Goal: Task Accomplishment & Management: Manage account settings

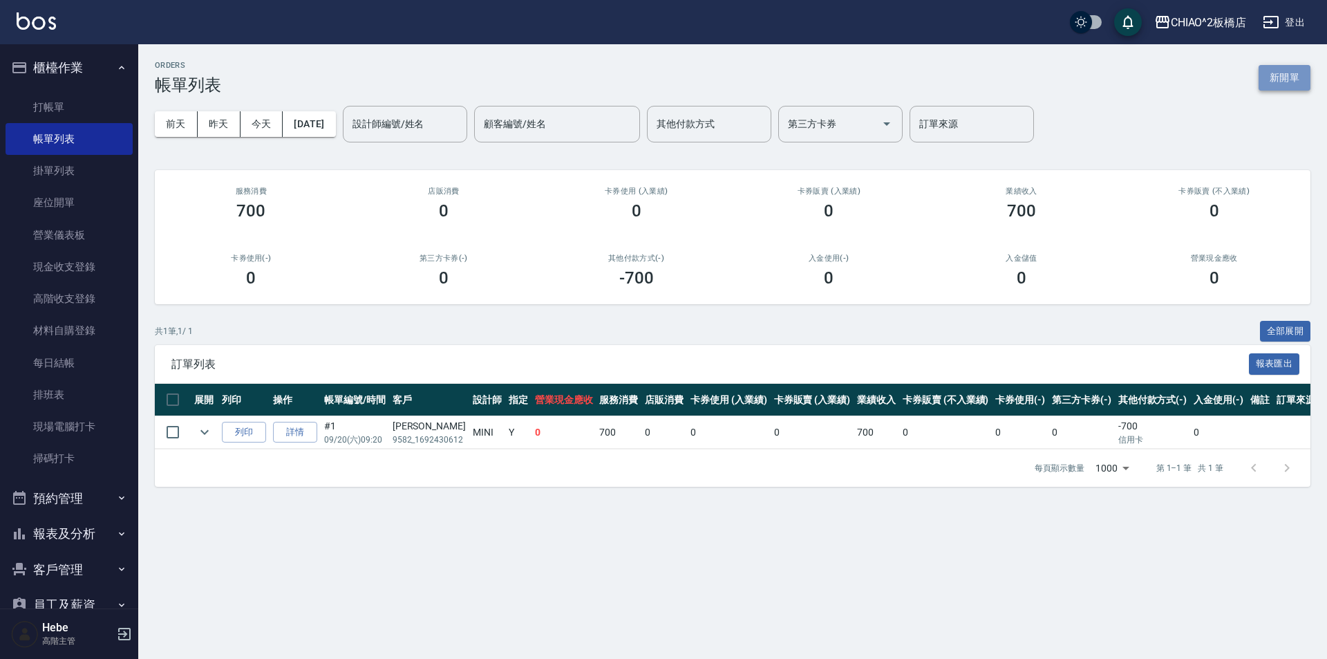
click at [1289, 74] on button "新開單" at bounding box center [1284, 78] width 52 height 26
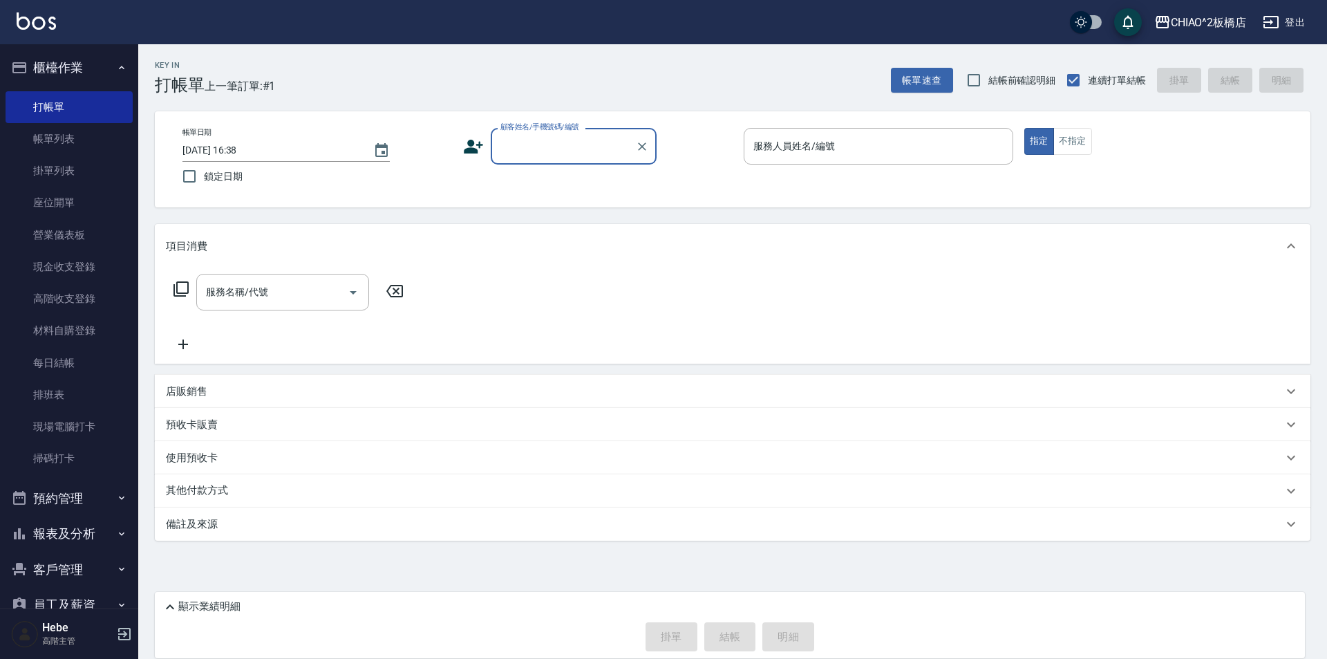
type input "t"
click at [541, 180] on li "[PERSON_NAME]/9582_1731143902/null" at bounding box center [574, 181] width 166 height 23
type input "[PERSON_NAME]/9582_1731143902/null"
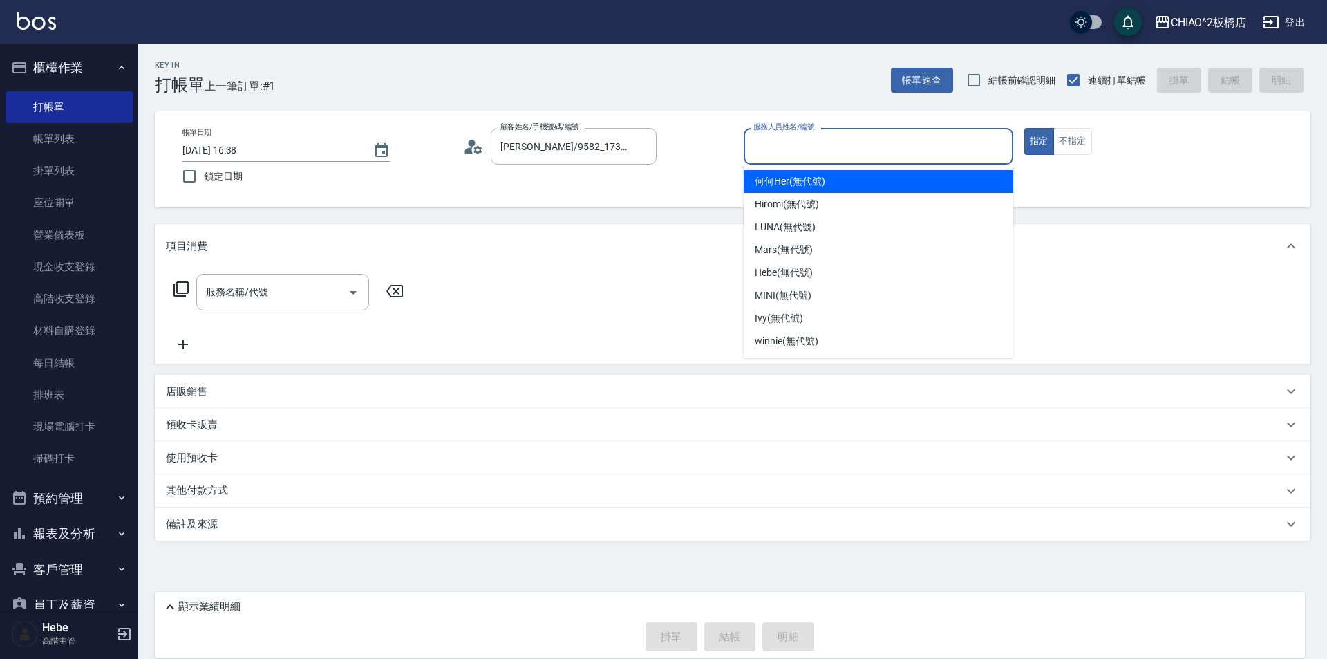
click at [800, 151] on input "服務人員姓名/編號" at bounding box center [878, 146] width 257 height 24
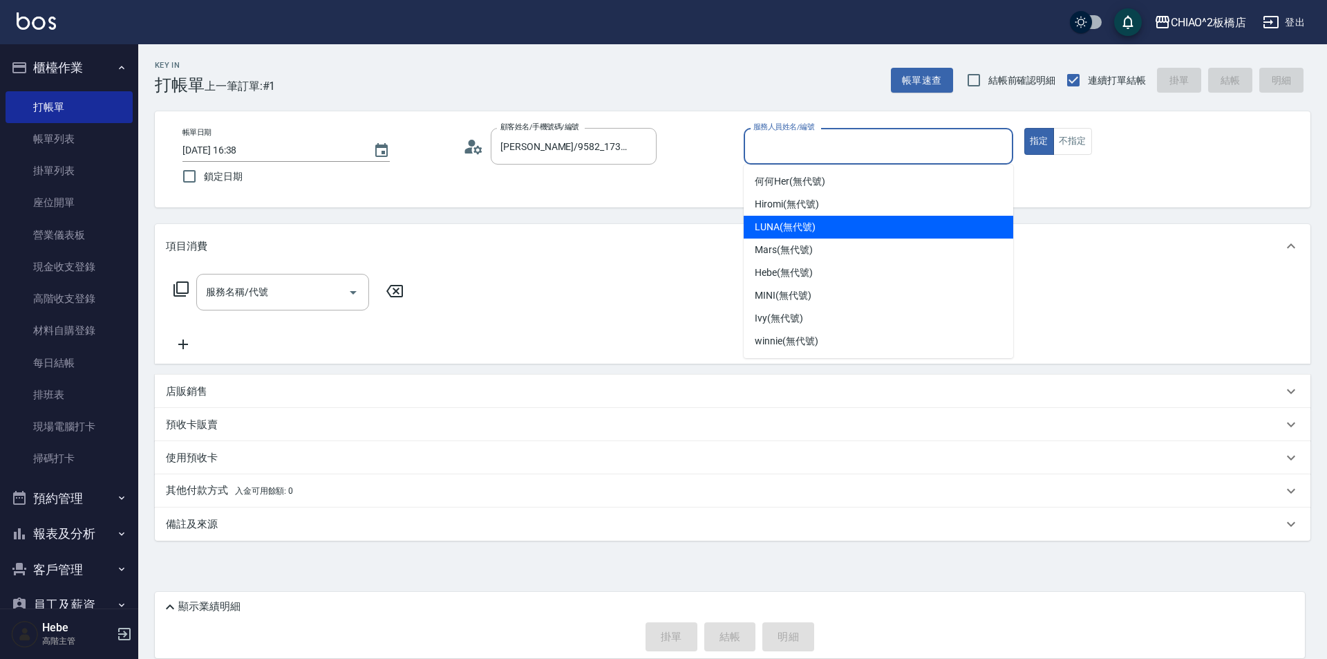
click at [784, 226] on span "LUNA (無代號)" at bounding box center [785, 227] width 61 height 15
type input "LUNA(無代號)"
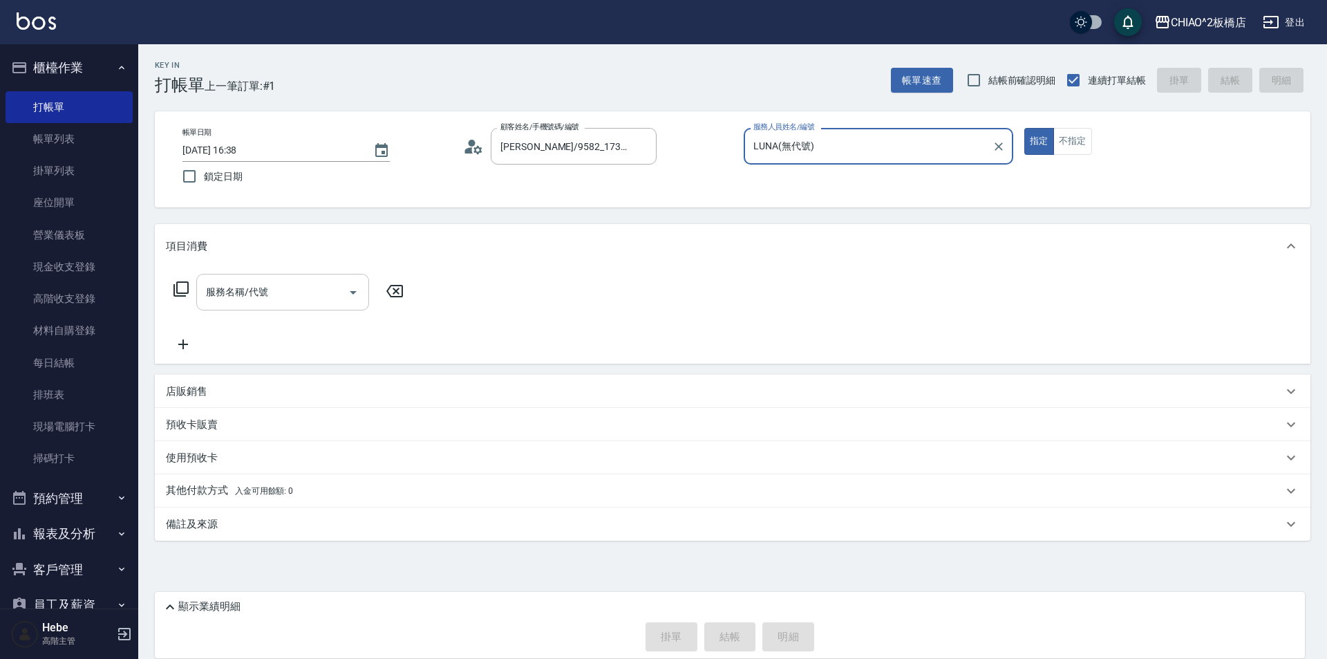
click at [262, 289] on input "服務名稱/代號" at bounding box center [272, 292] width 140 height 24
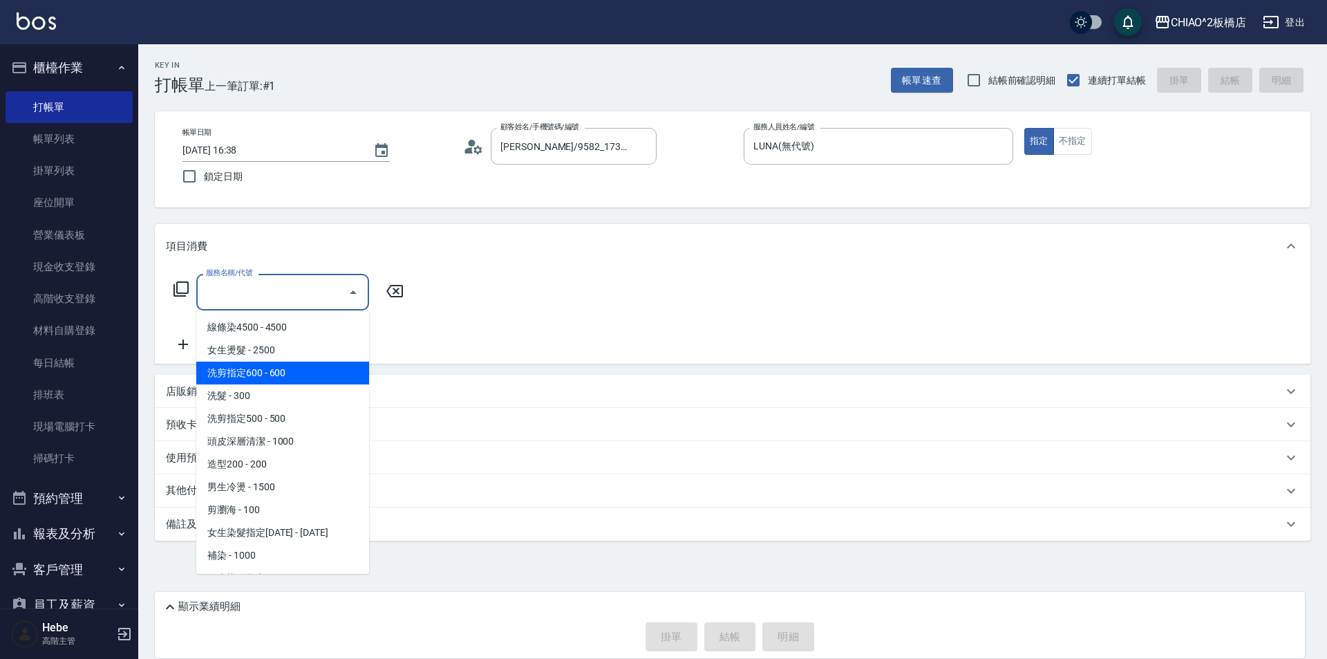
click at [247, 375] on span "洗剪指定600 - 600" at bounding box center [282, 372] width 173 height 23
type input "洗剪指定600(96678)"
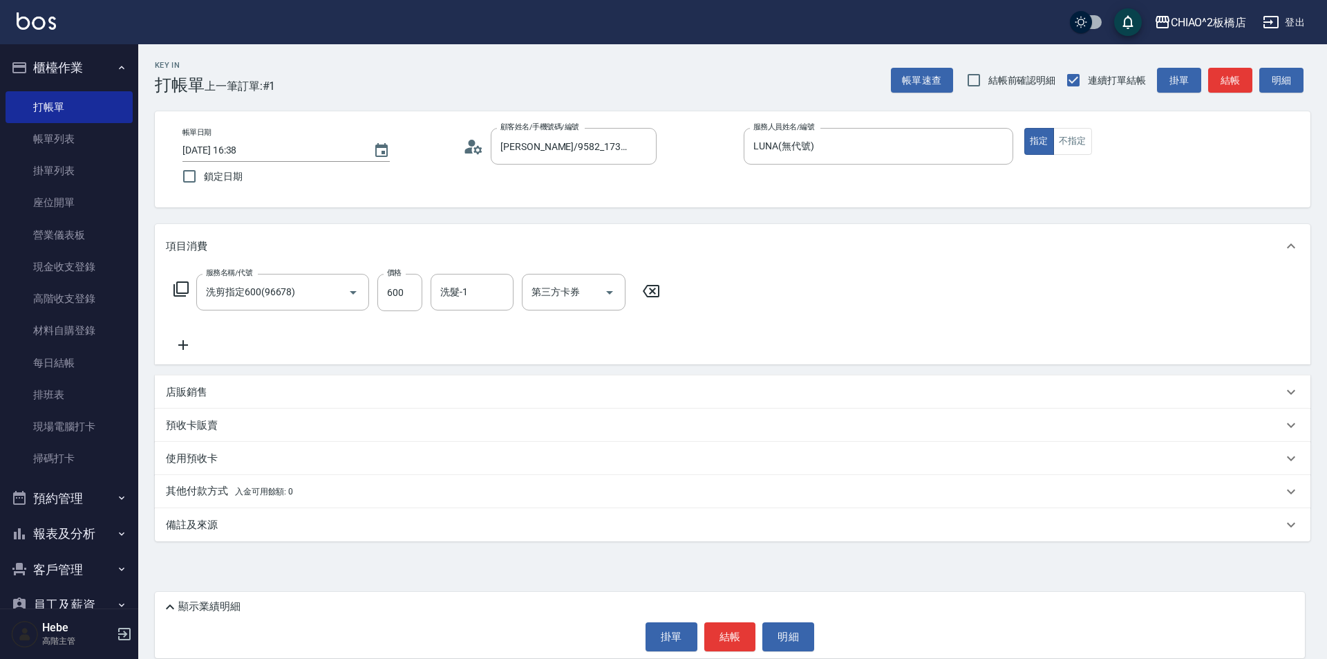
click at [196, 493] on p "其他付款方式 入金可用餘額: 0" at bounding box center [229, 491] width 127 height 15
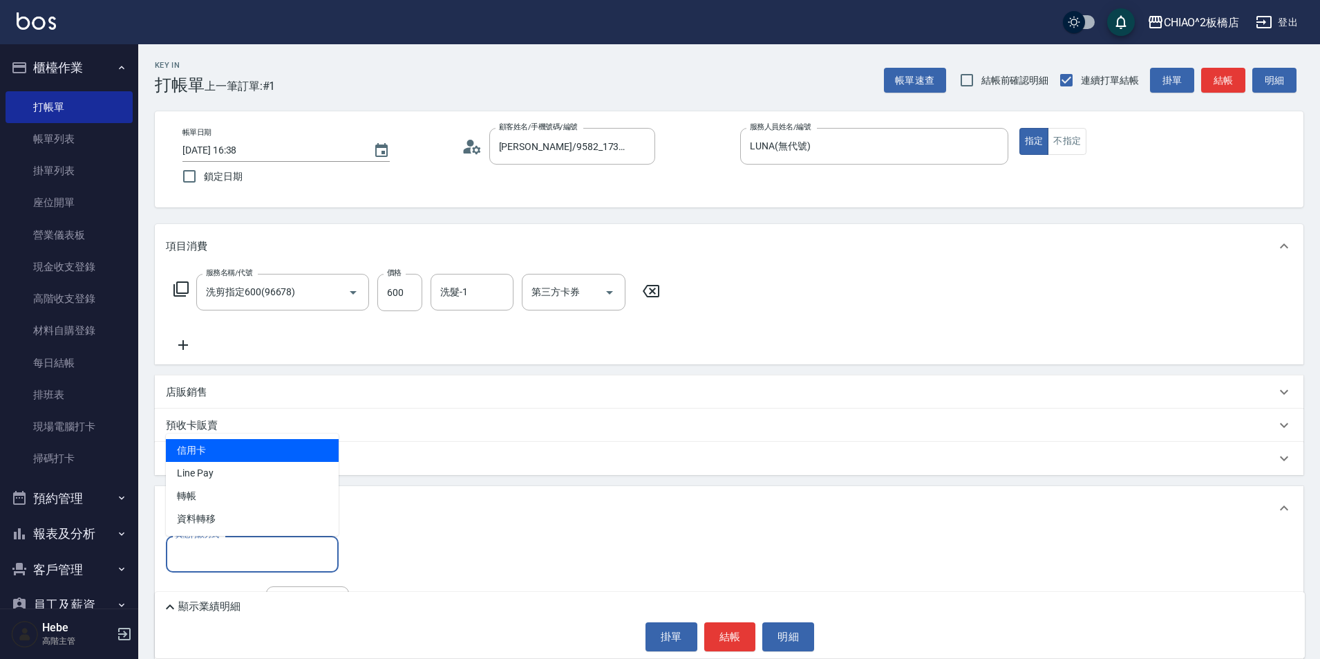
click at [201, 555] on input "其他付款方式" at bounding box center [252, 554] width 160 height 24
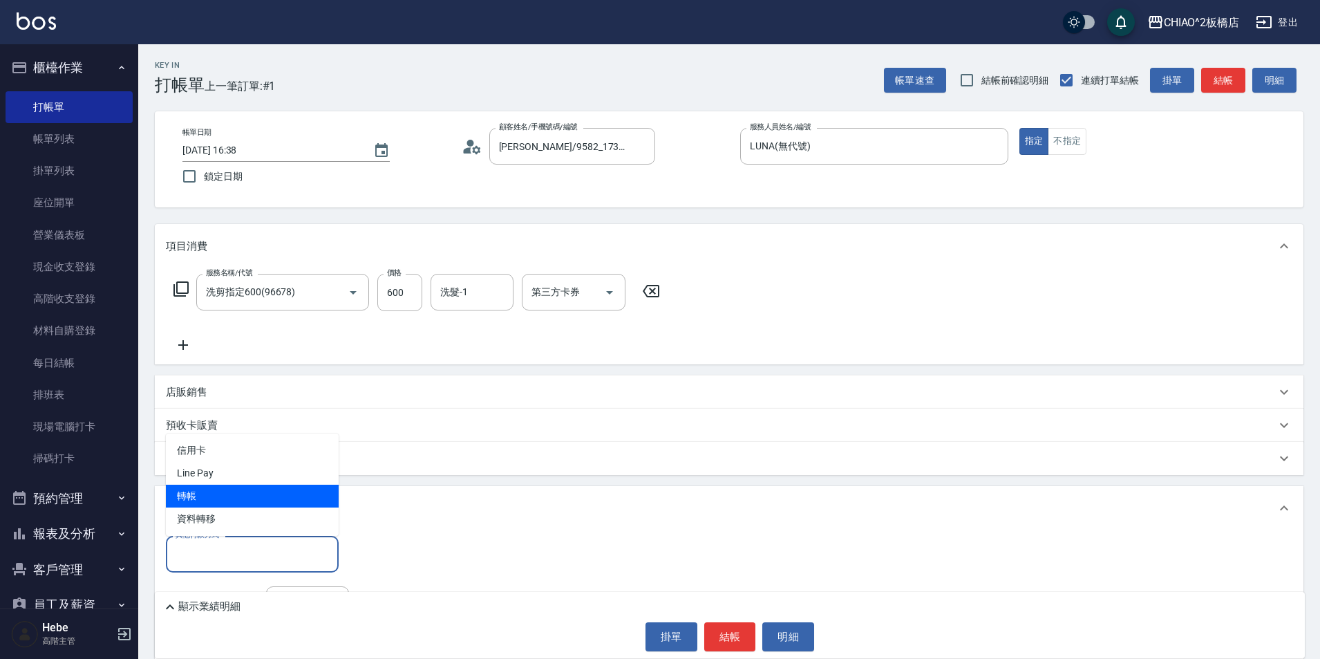
click at [198, 501] on span "轉帳" at bounding box center [252, 495] width 173 height 23
type input "轉帳"
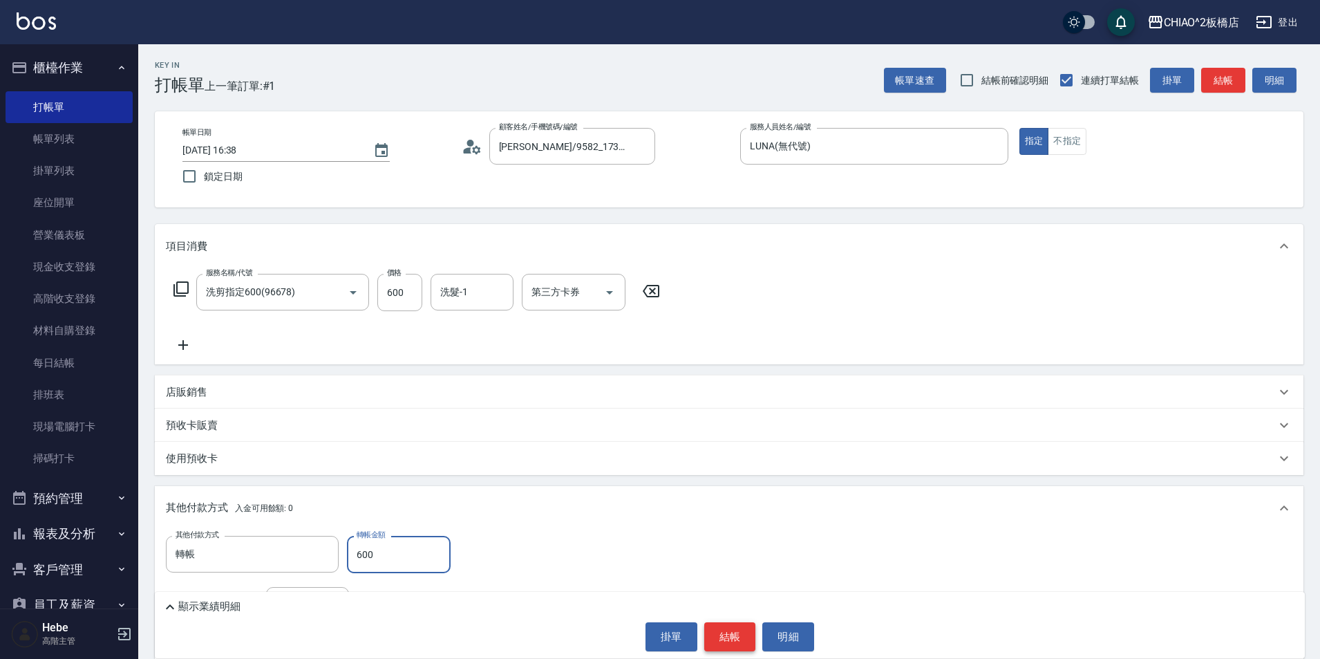
type input "600"
click at [735, 639] on button "結帳" at bounding box center [730, 636] width 52 height 29
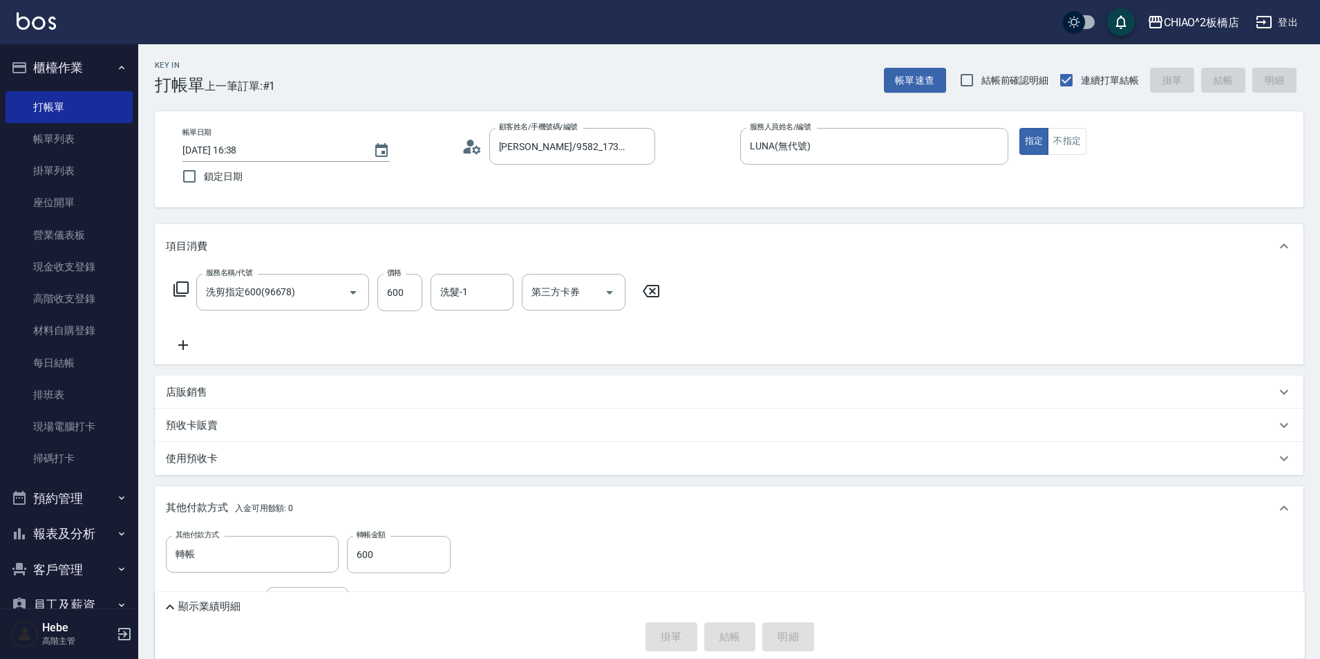
type input "[DATE] 16:39"
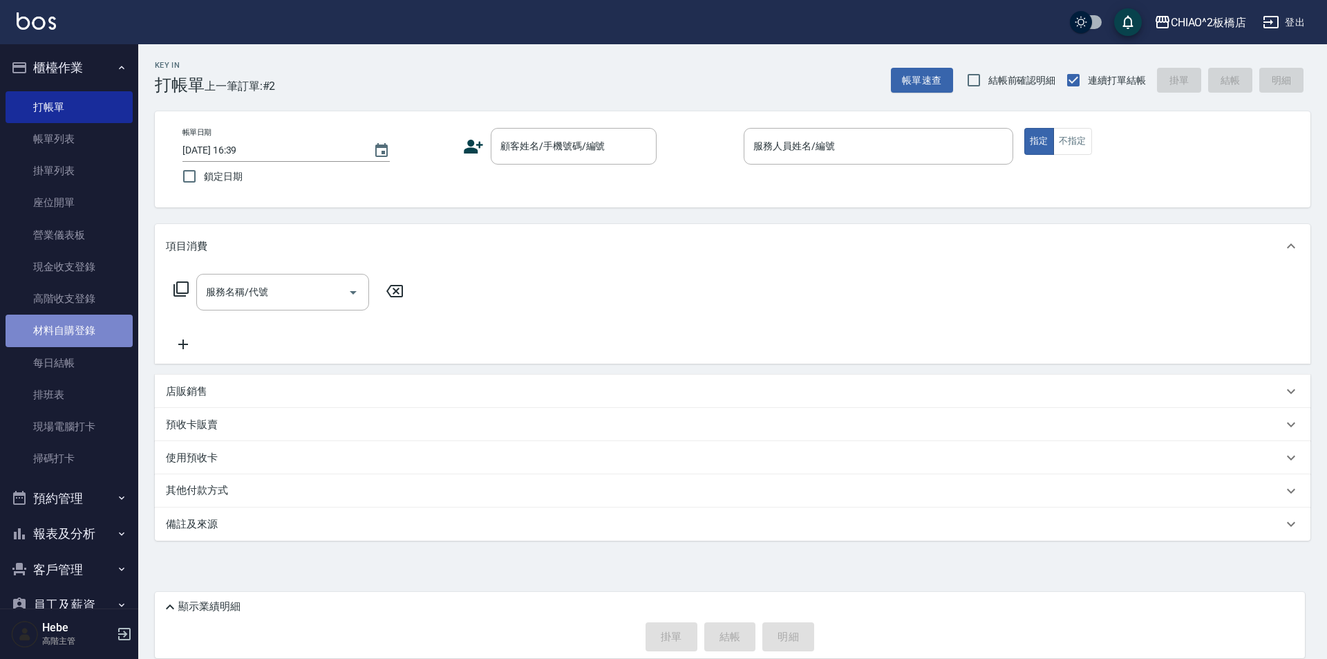
click at [70, 323] on link "材料自購登錄" at bounding box center [69, 330] width 127 height 32
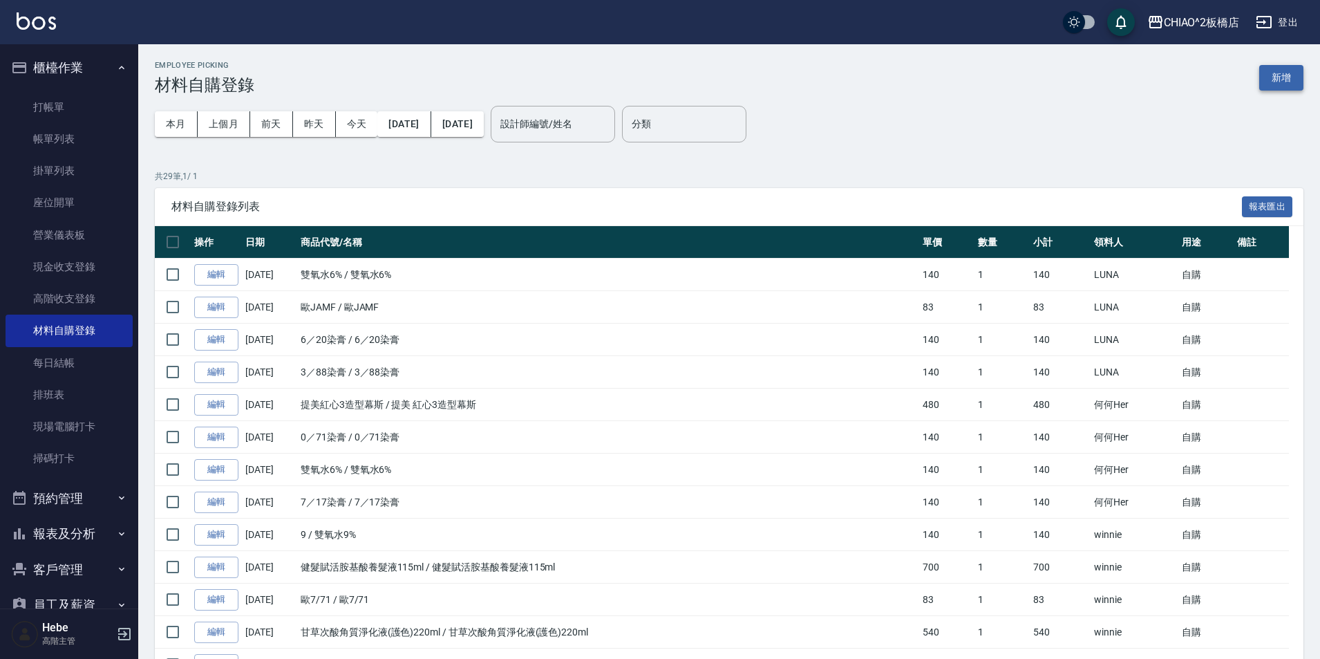
click at [1283, 76] on button "新增" at bounding box center [1281, 78] width 44 height 26
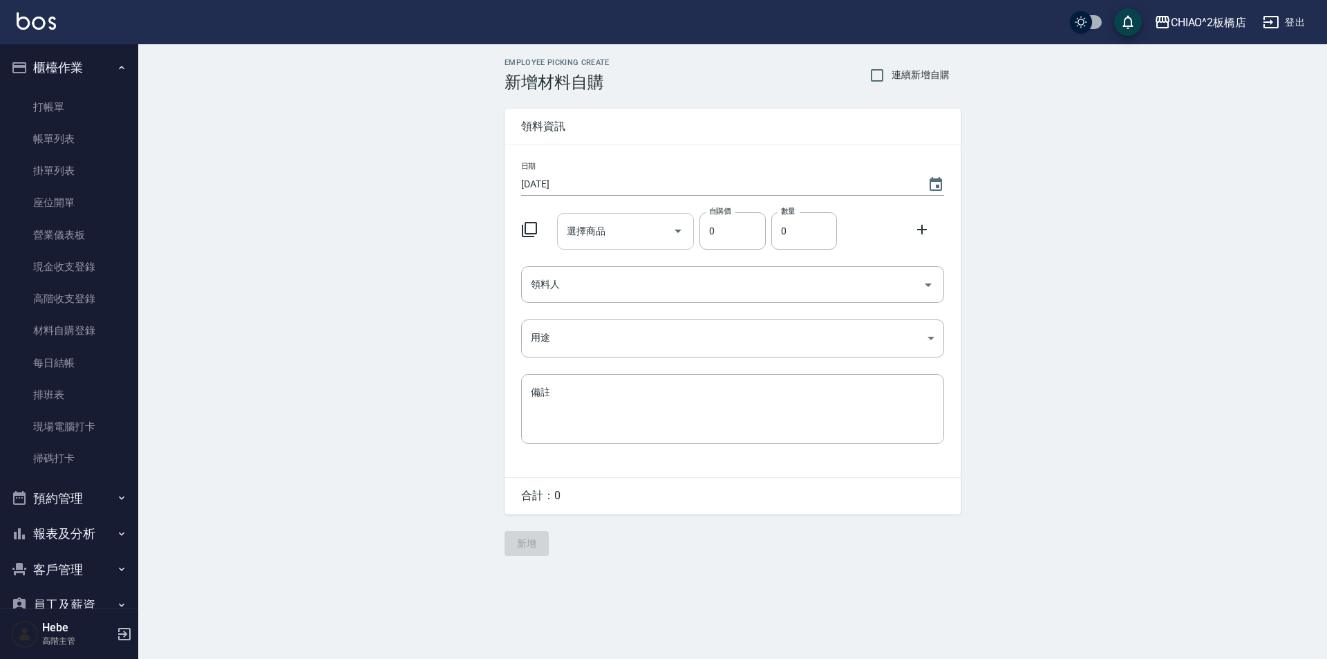
click at [609, 232] on input "選擇商品" at bounding box center [615, 231] width 104 height 24
type input "."
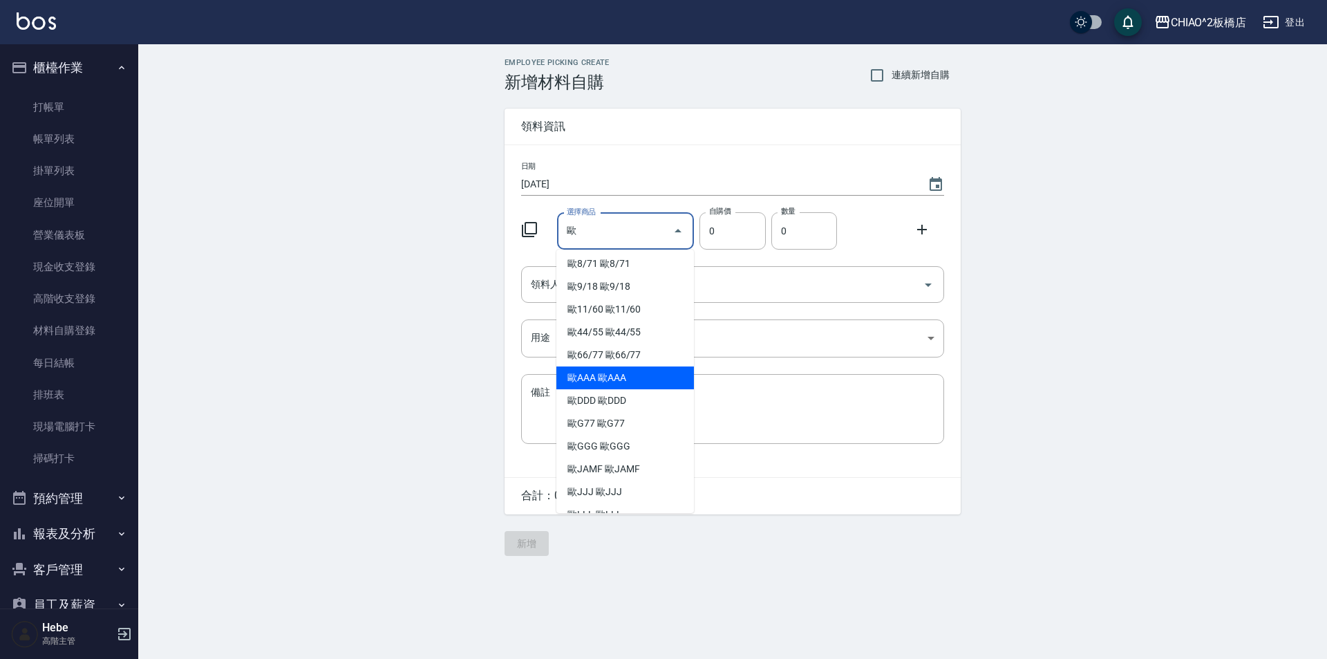
scroll to position [295, 0]
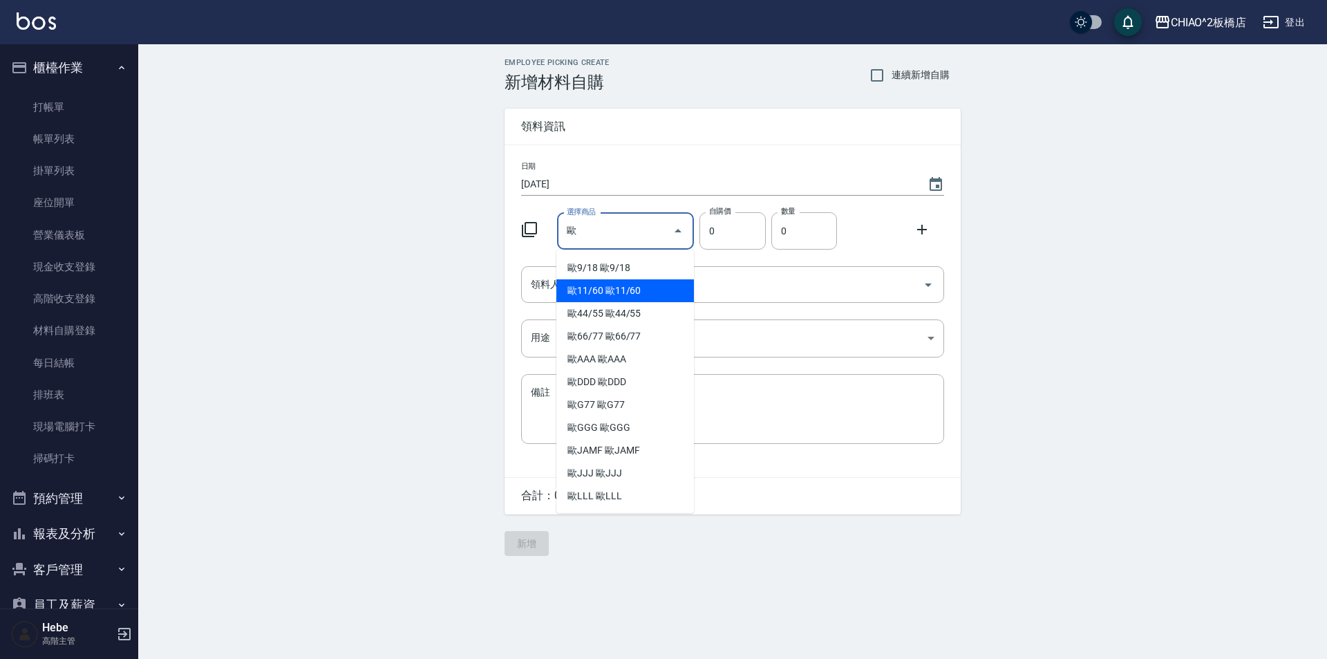
click at [581, 292] on li "歐11/60 歐11/60" at bounding box center [625, 290] width 138 height 23
type input "歐11/60"
type input "83"
type input "1"
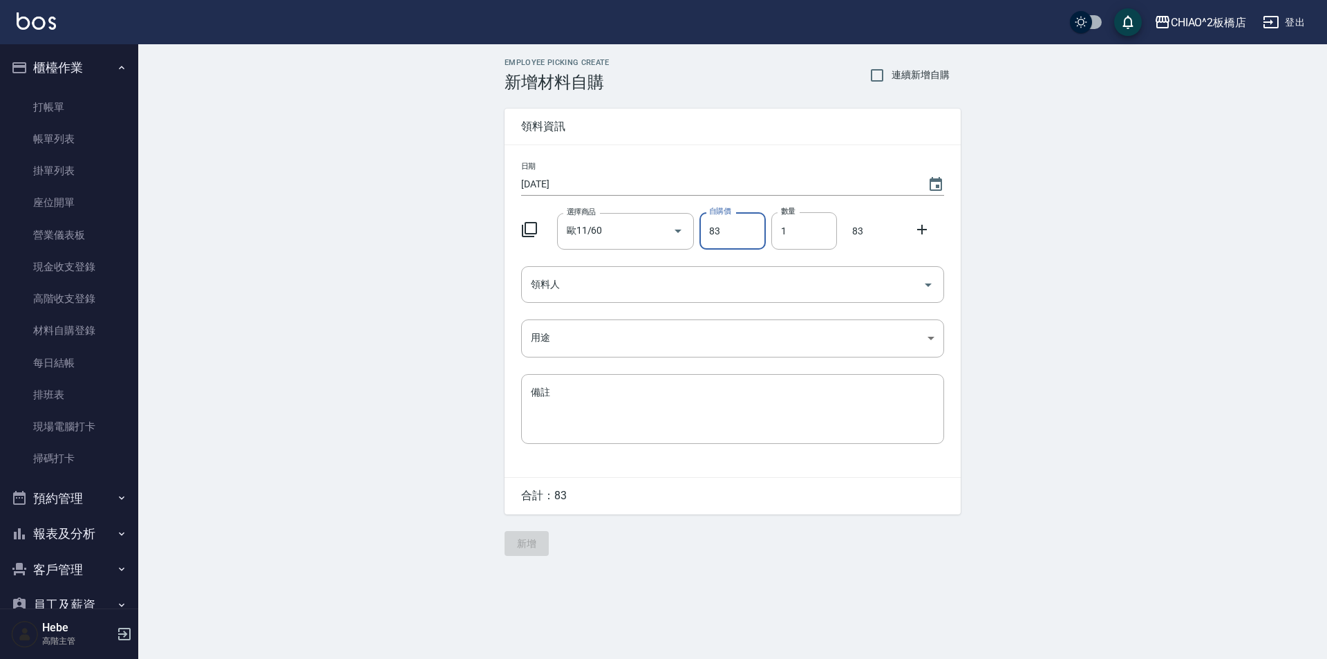
click at [918, 230] on icon at bounding box center [922, 230] width 10 height 10
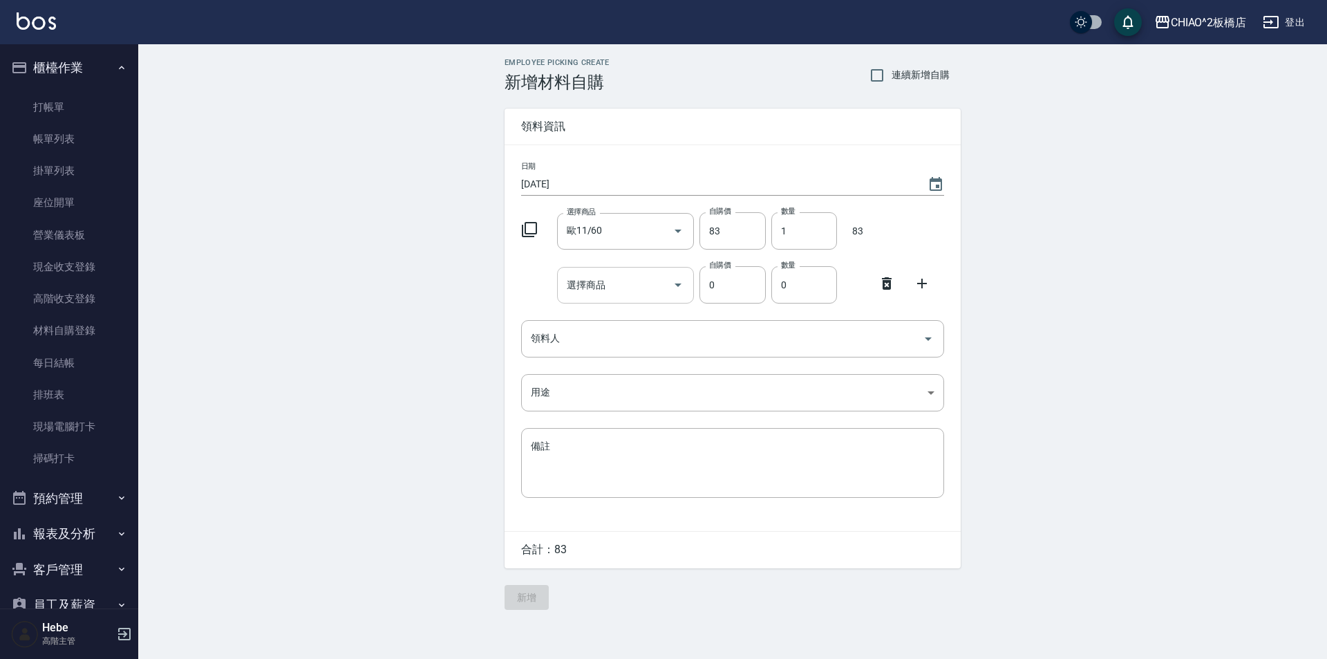
click at [598, 288] on div "選擇商品 選擇商品" at bounding box center [626, 285] width 138 height 37
type input "歐"
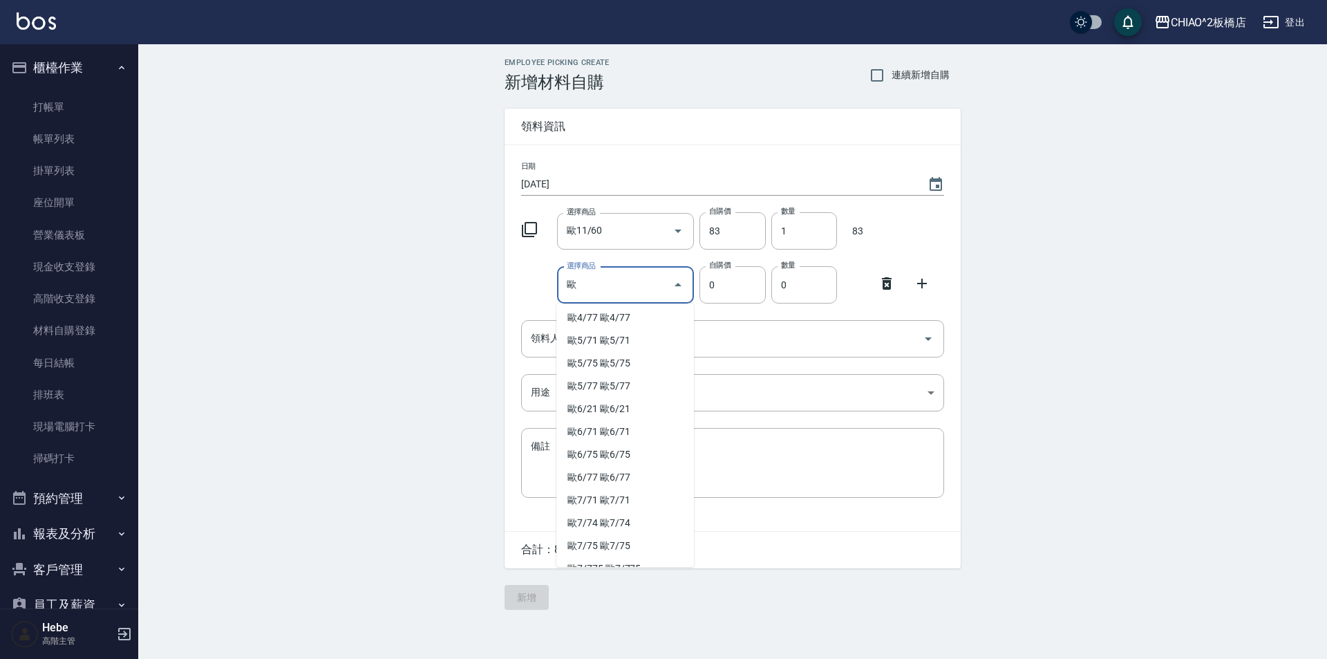
scroll to position [0, 0]
type input "ㄣ"
type input "p"
type input "."
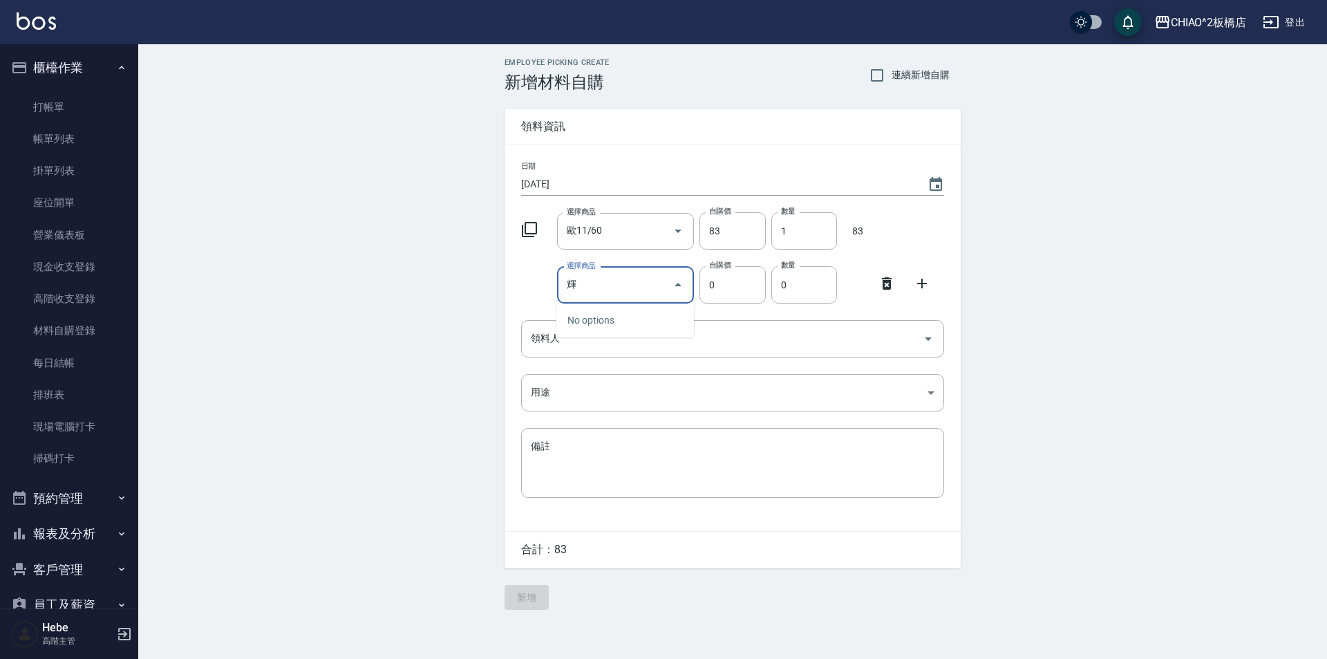
type input "灰"
click at [568, 341] on li "9 雙氧水9%" at bounding box center [625, 343] width 138 height 23
type input "雙氧水9%"
type input "140"
type input "1"
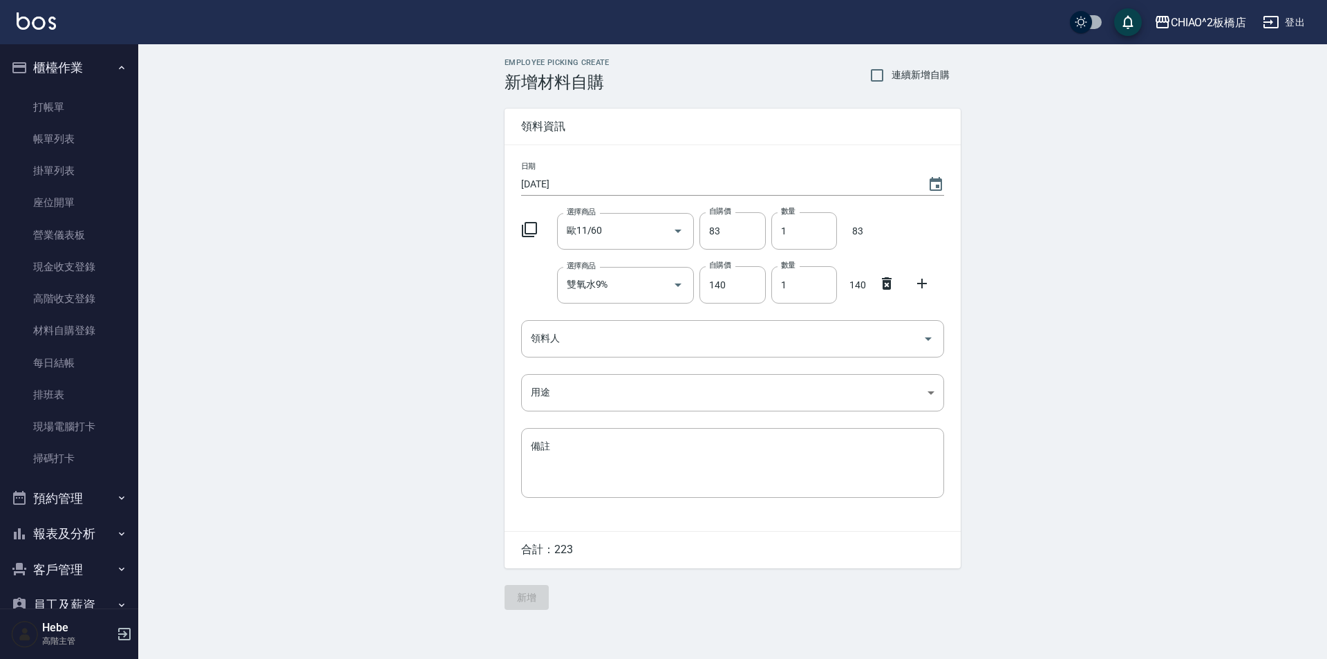
click at [924, 283] on icon at bounding box center [922, 283] width 17 height 17
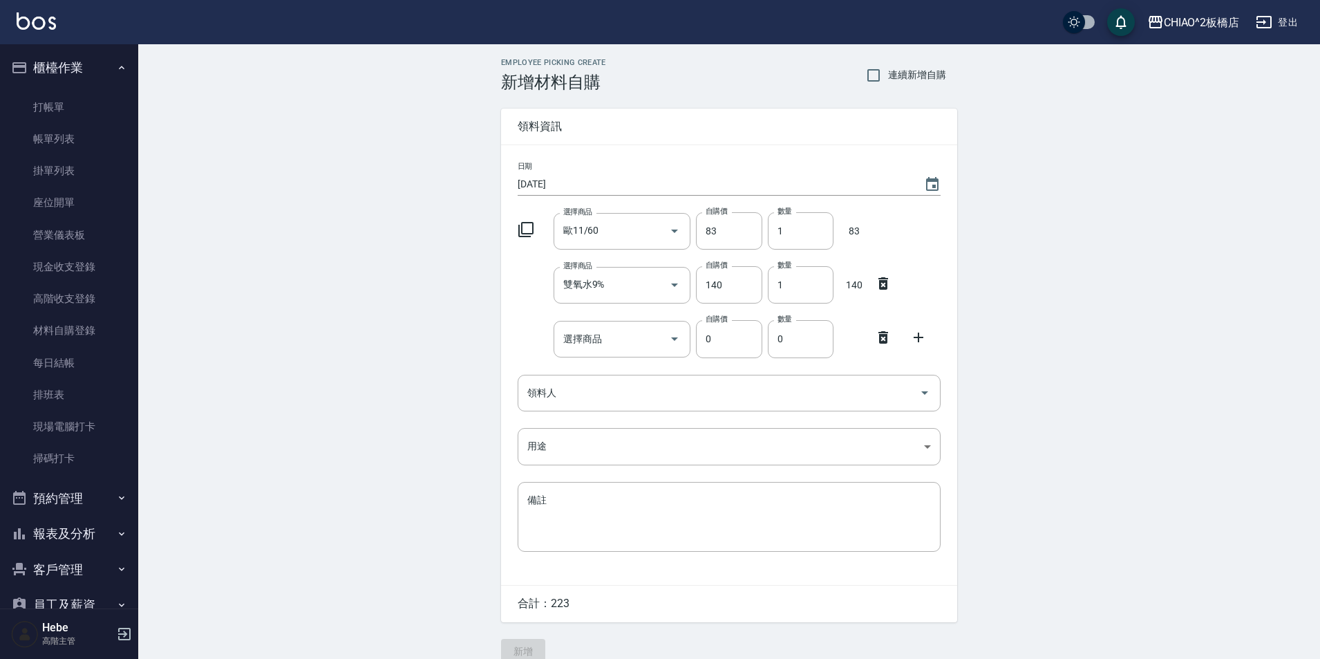
click at [520, 229] on icon at bounding box center [525, 229] width 15 height 15
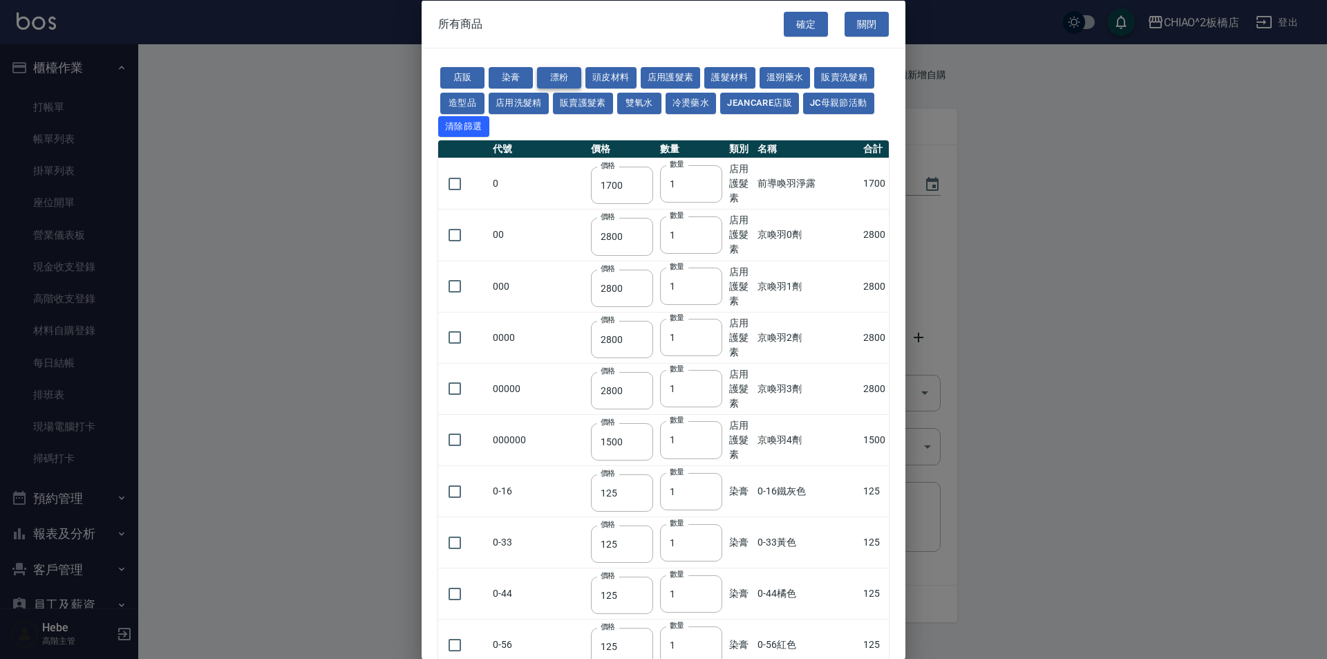
click at [553, 74] on button "漂粉" at bounding box center [559, 77] width 44 height 21
type input "400"
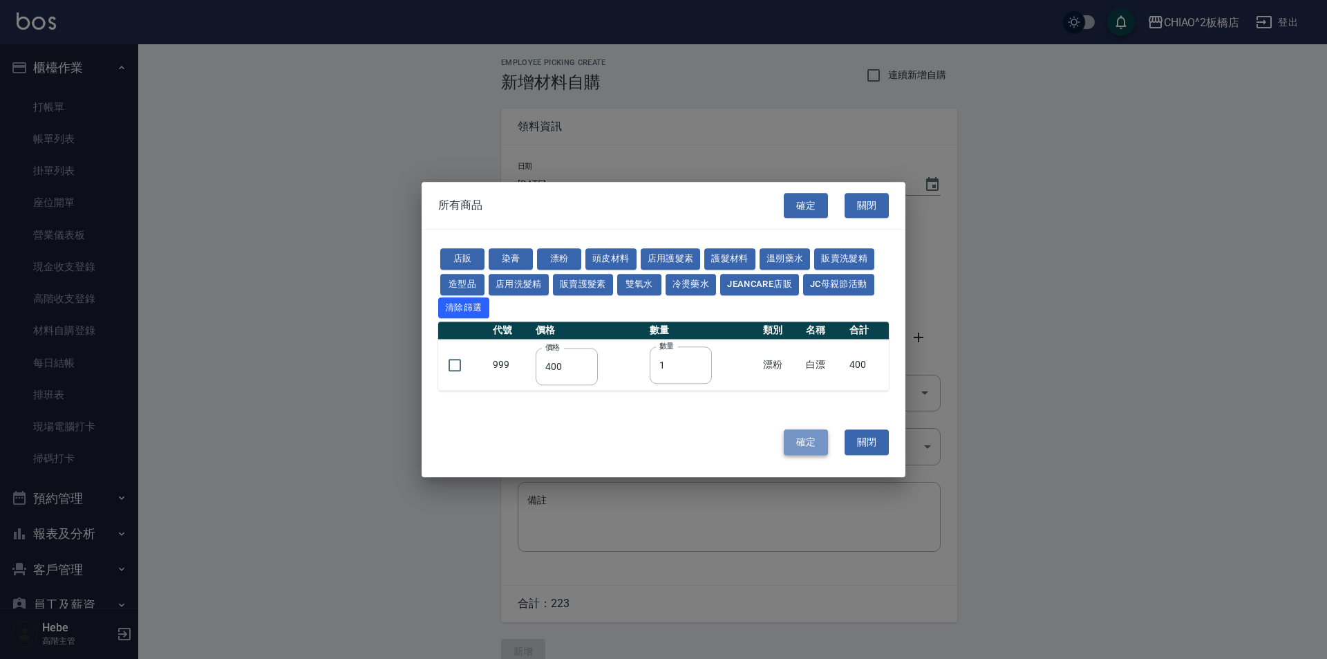
click at [795, 442] on button "確定" at bounding box center [806, 443] width 44 height 26
type input "0"
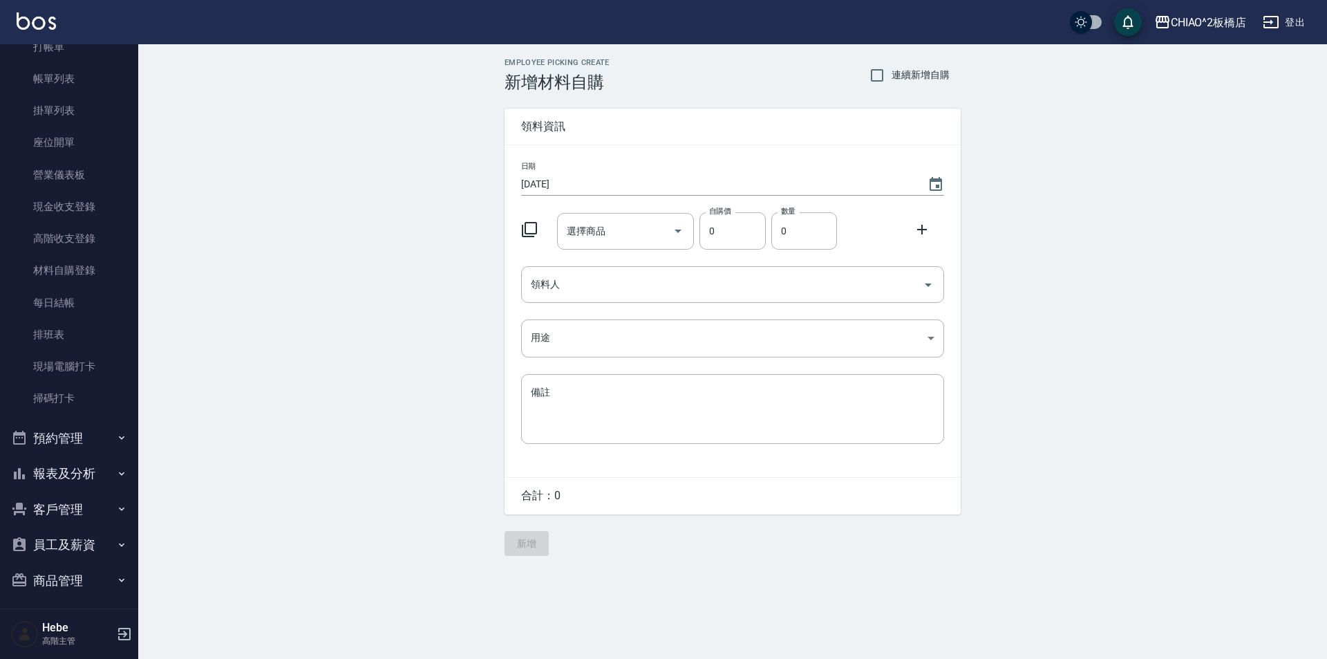
scroll to position [138, 0]
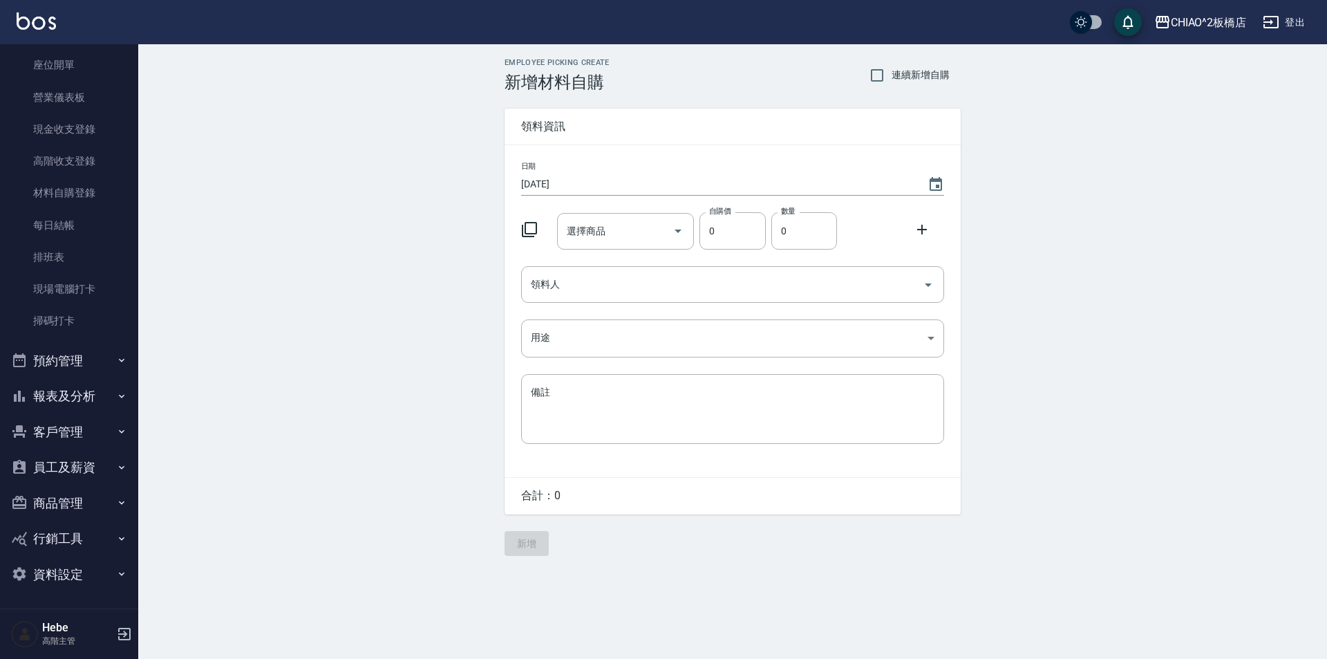
click at [79, 511] on button "商品管理" at bounding box center [69, 503] width 127 height 36
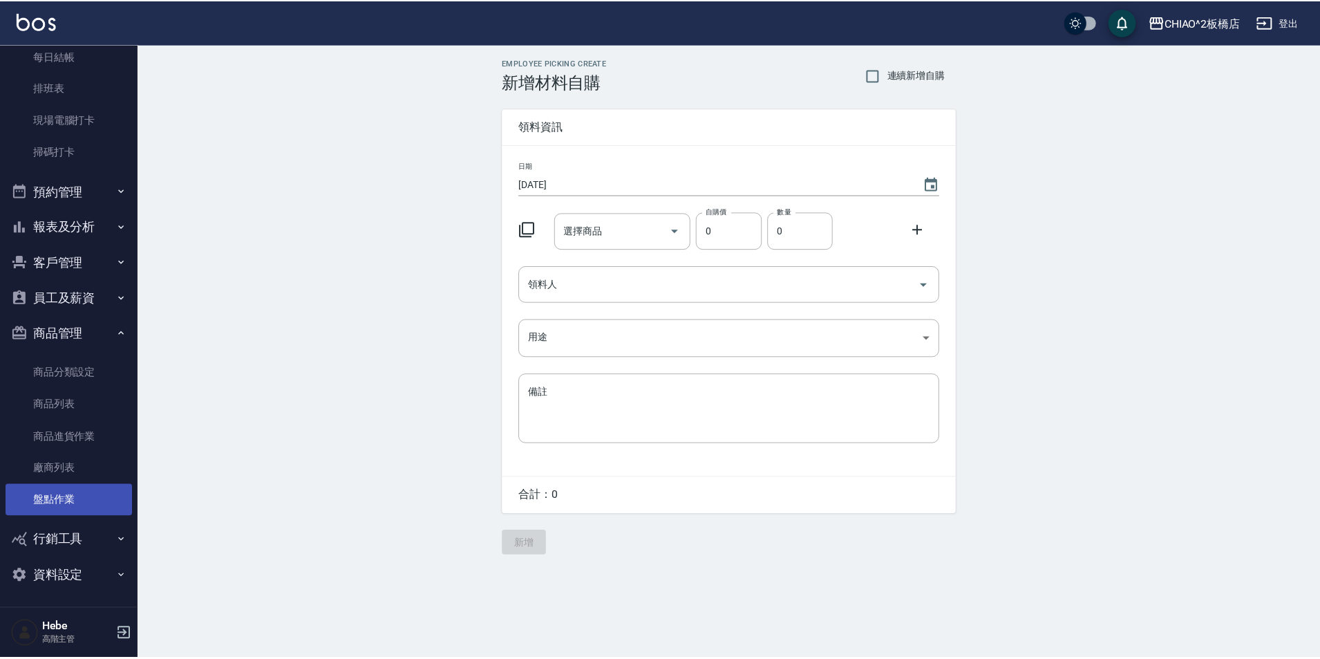
scroll to position [308, 0]
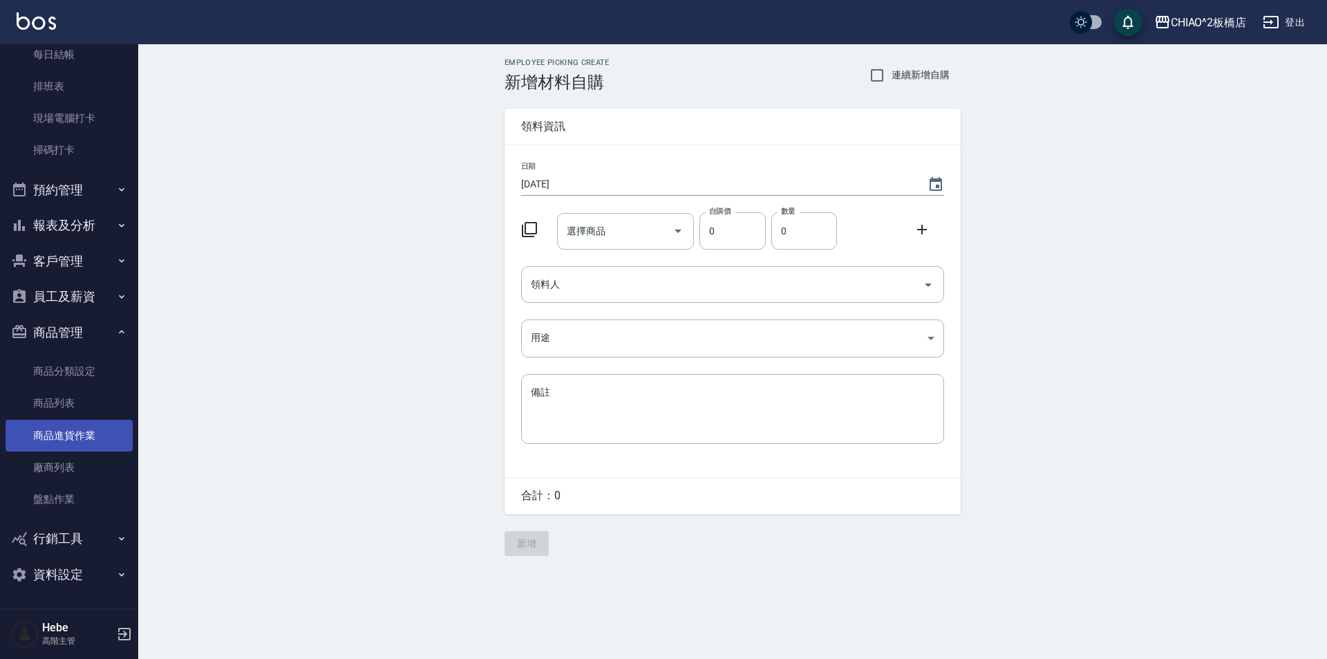
click at [88, 433] on link "商品進貨作業" at bounding box center [69, 435] width 127 height 32
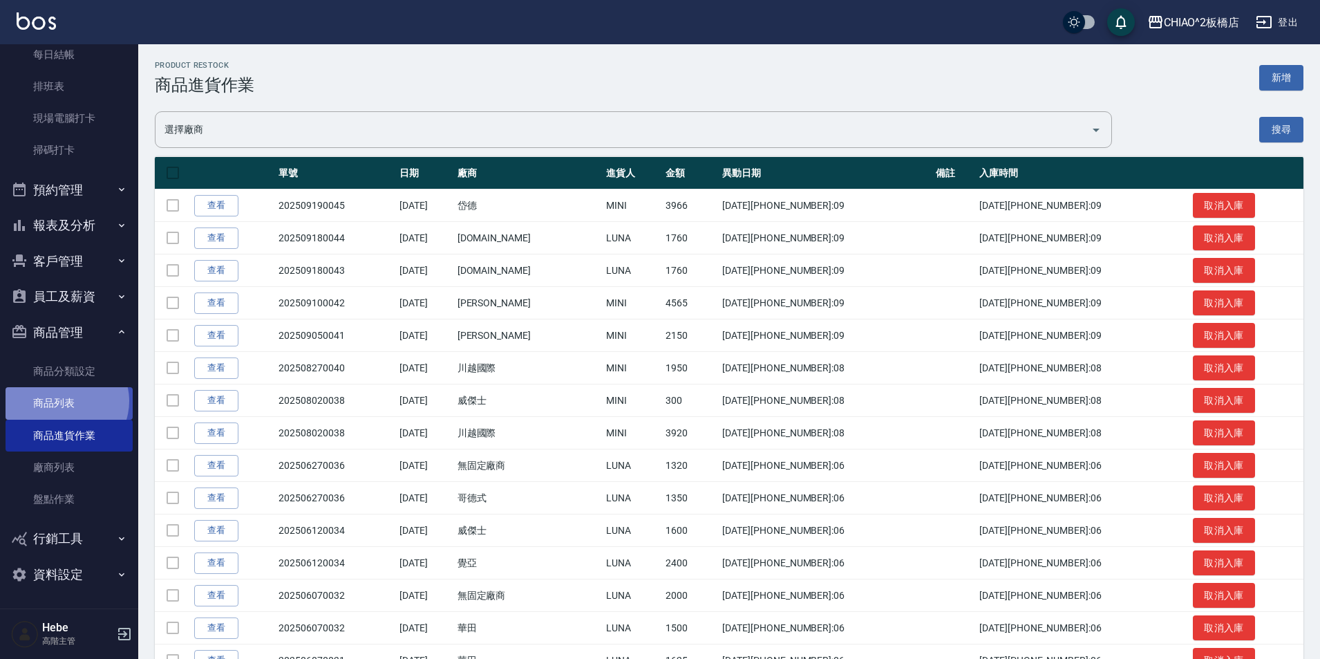
click at [66, 401] on link "商品列表" at bounding box center [69, 403] width 127 height 32
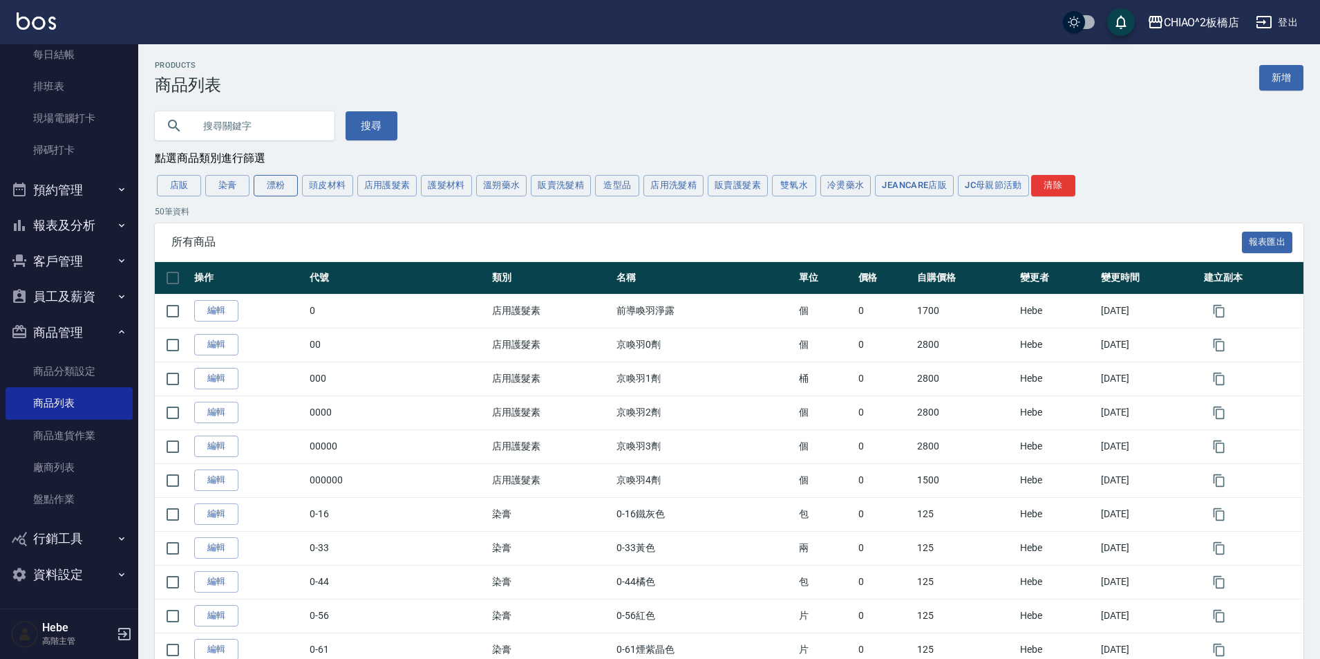
click at [262, 192] on button "漂粉" at bounding box center [276, 185] width 44 height 21
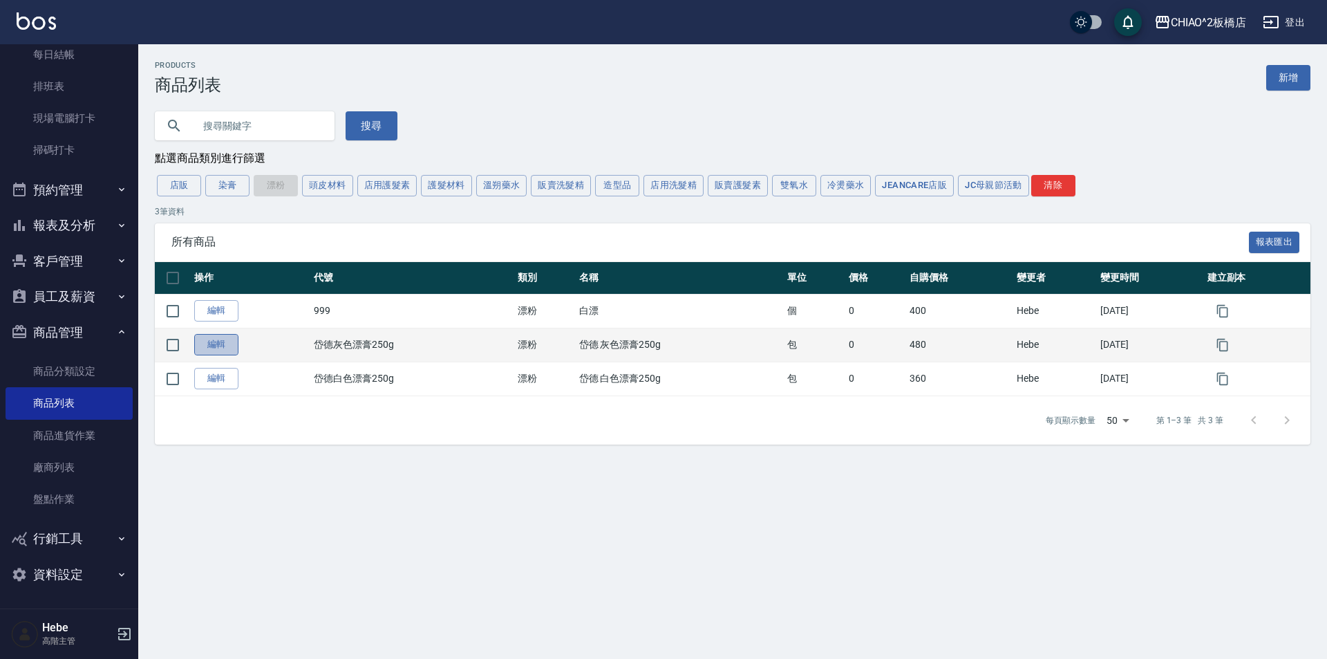
click at [206, 342] on link "編輯" at bounding box center [216, 344] width 44 height 21
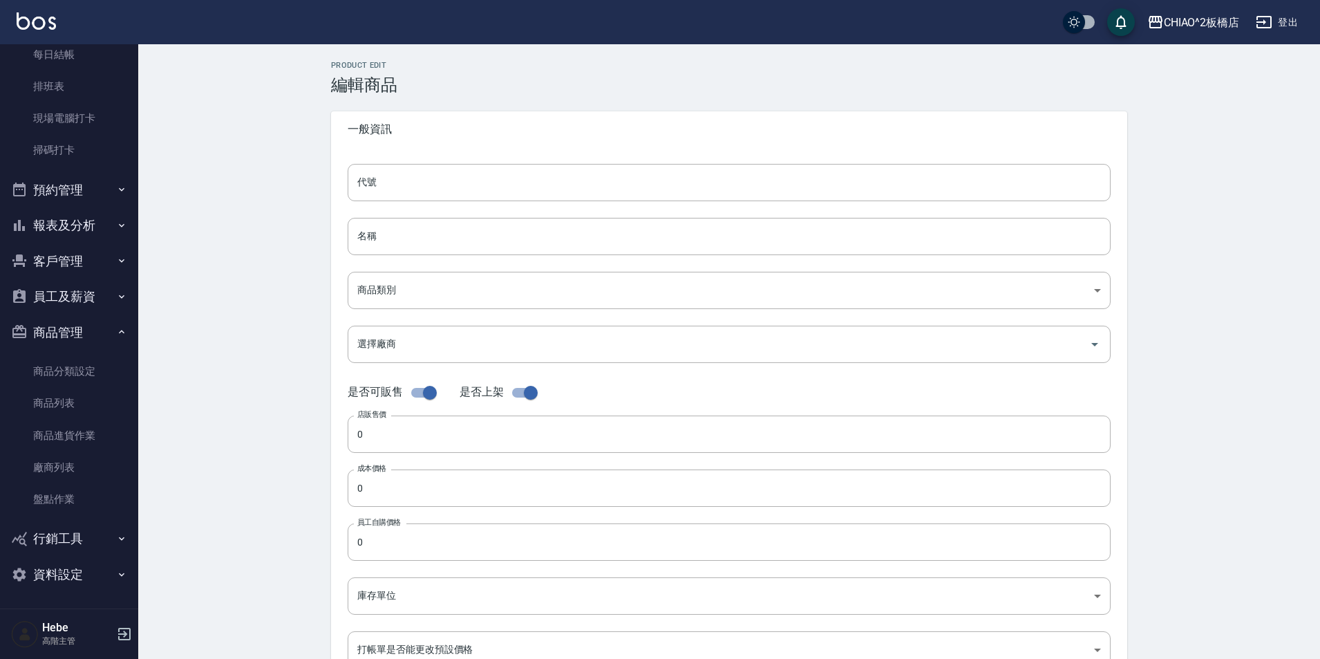
type input "岱德灰色漂膏250g"
type input "岱德 灰色漂膏250g"
type input "2b006f3f-ff7c-4ed4-bc7c-655390c58e94"
type input "[PERSON_NAME]德"
checkbox input "false"
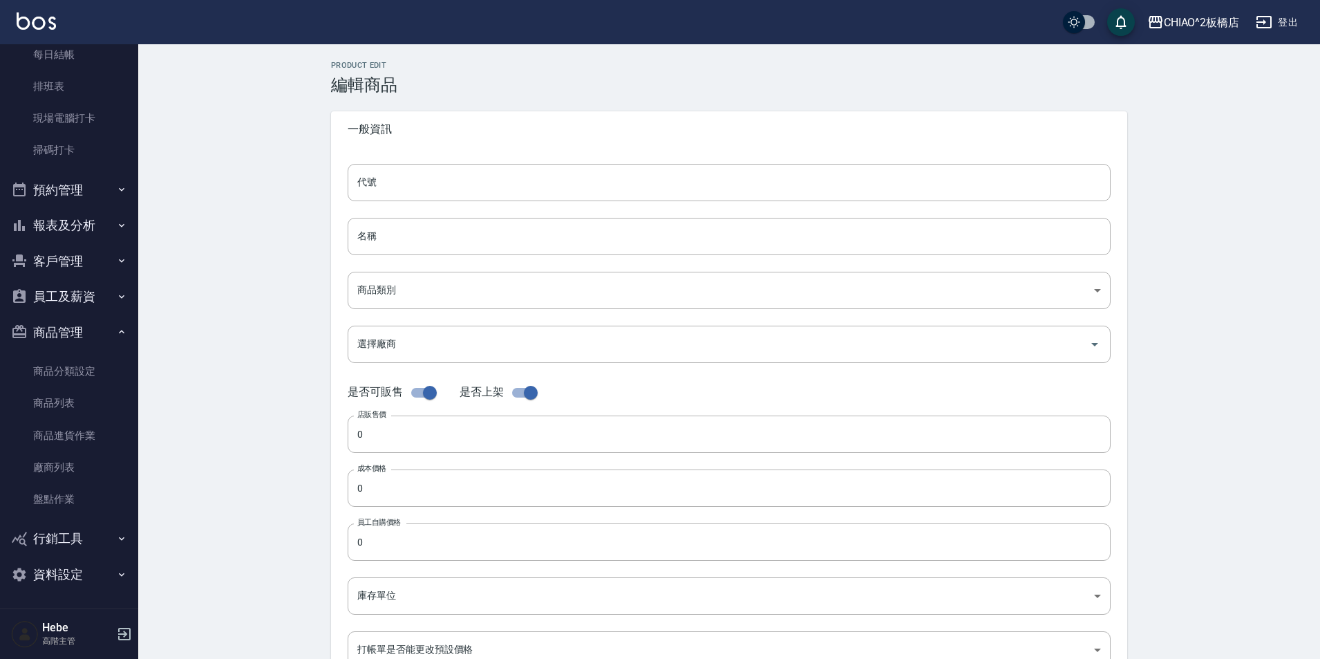
checkbox input "false"
type input "480"
type input "包"
type input "UNSET"
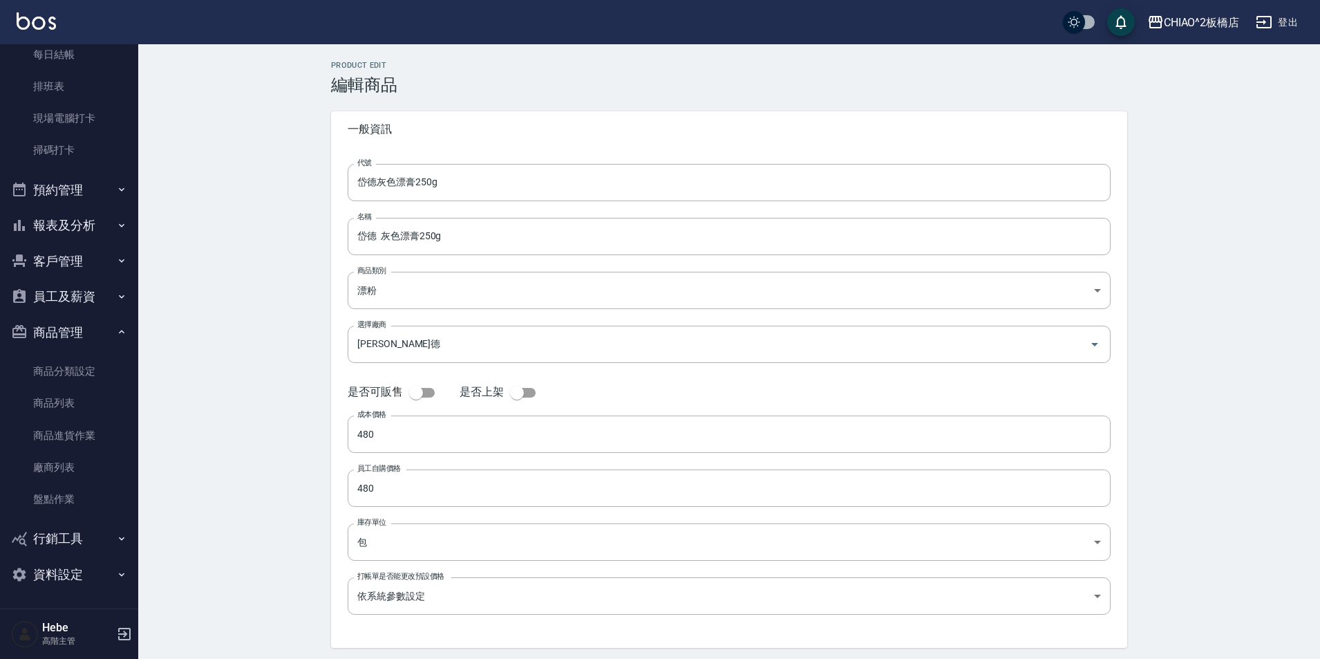
click at [520, 392] on input "checkbox" at bounding box center [516, 392] width 79 height 26
checkbox input "true"
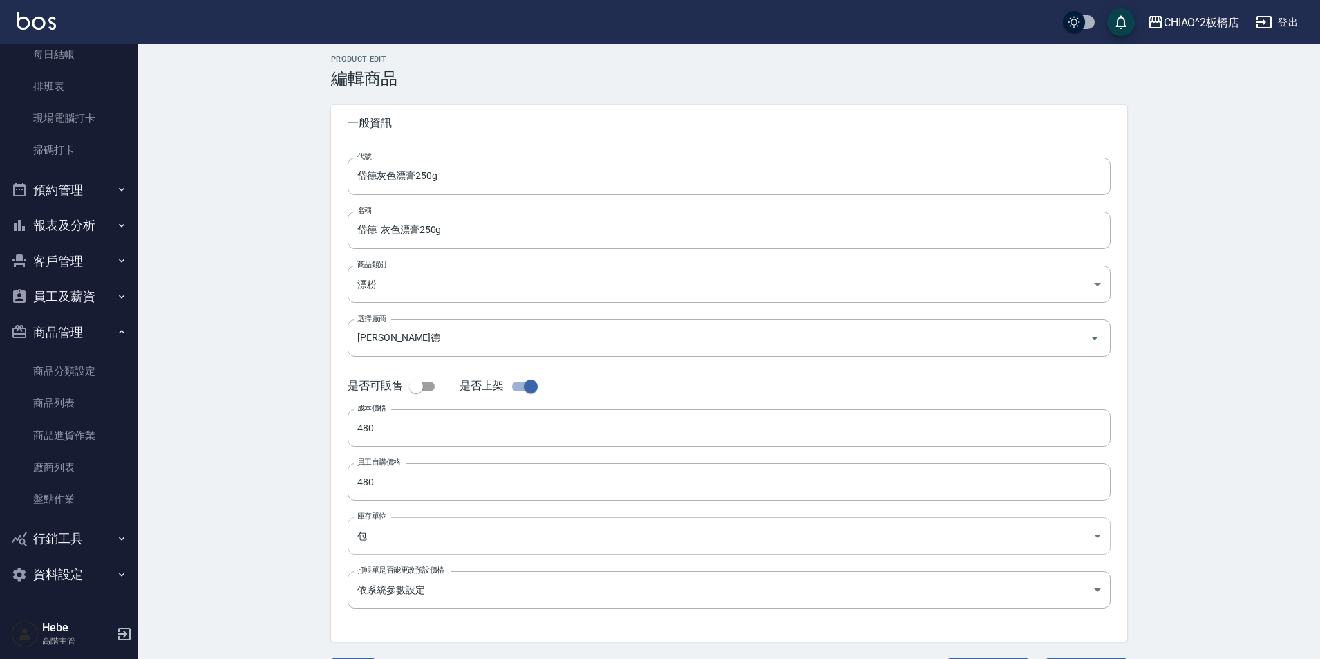
scroll to position [48, 0]
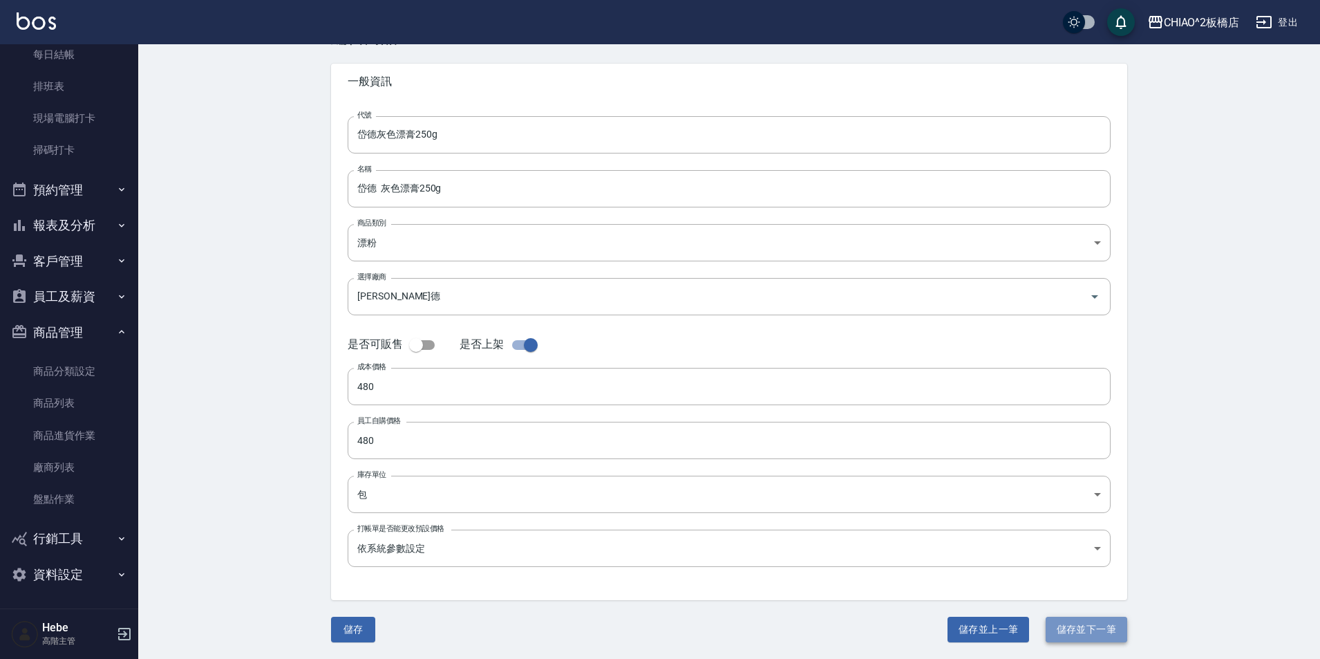
click at [1079, 622] on button "儲存並下一筆" at bounding box center [1086, 629] width 82 height 26
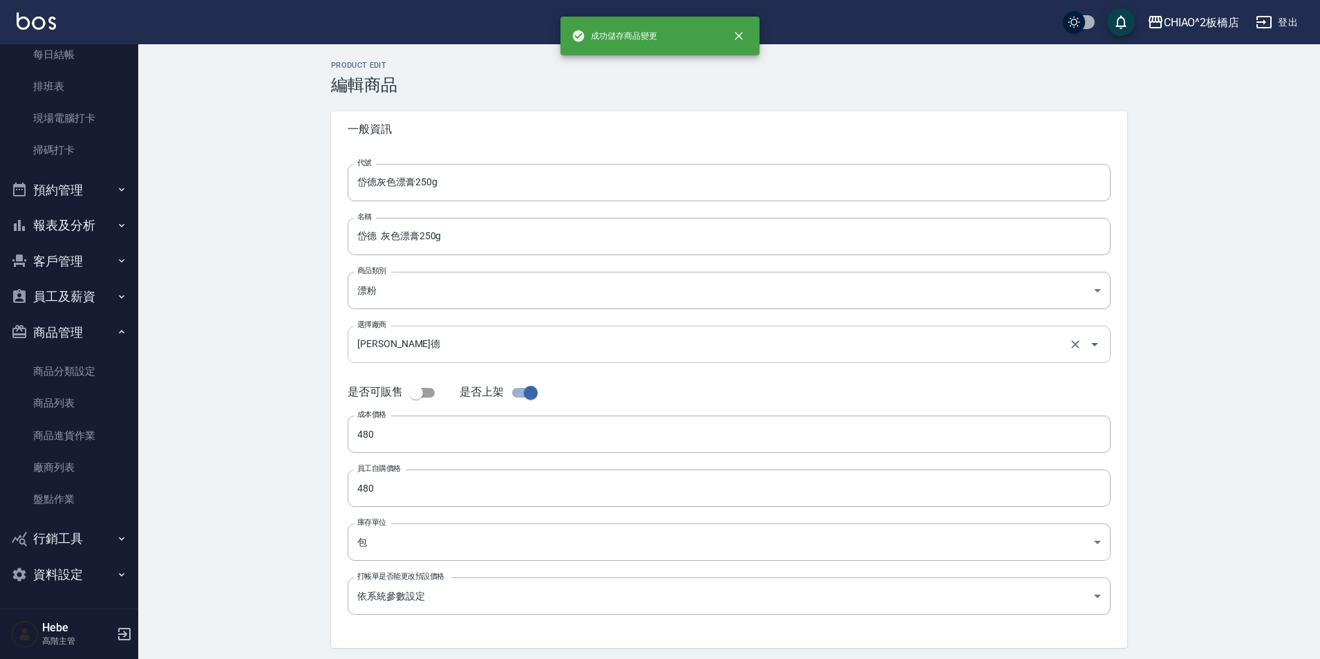
type input "岱德白色漂膏250g"
type input "岱德 白色漂膏250g"
checkbox input "false"
type input "360"
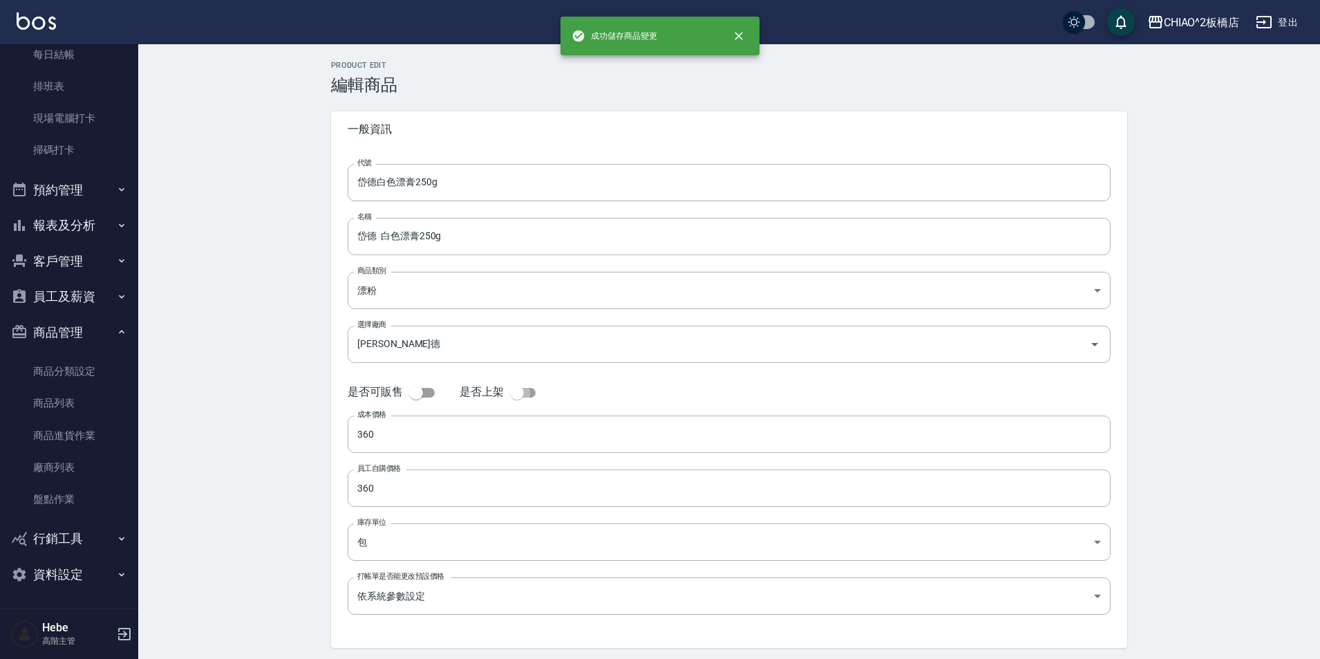
click at [513, 394] on input "checkbox" at bounding box center [516, 392] width 79 height 26
checkbox input "true"
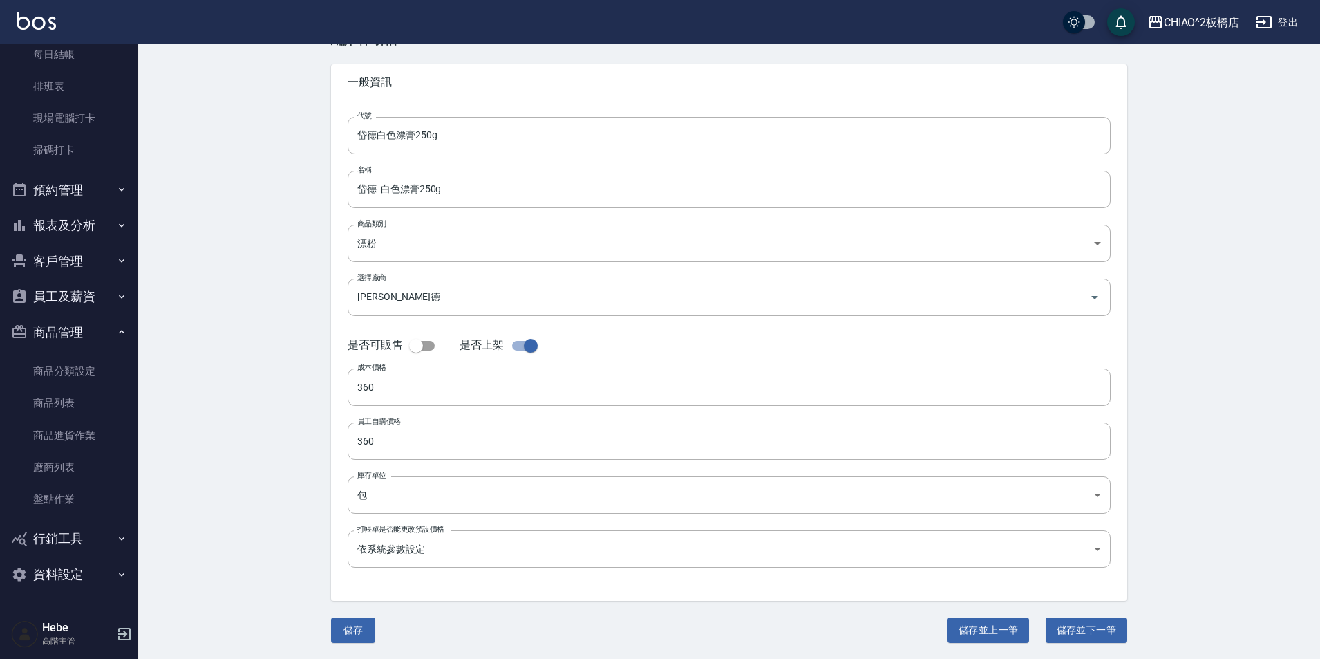
scroll to position [48, 0]
click at [1089, 625] on button "儲存並下一筆" at bounding box center [1086, 629] width 82 height 26
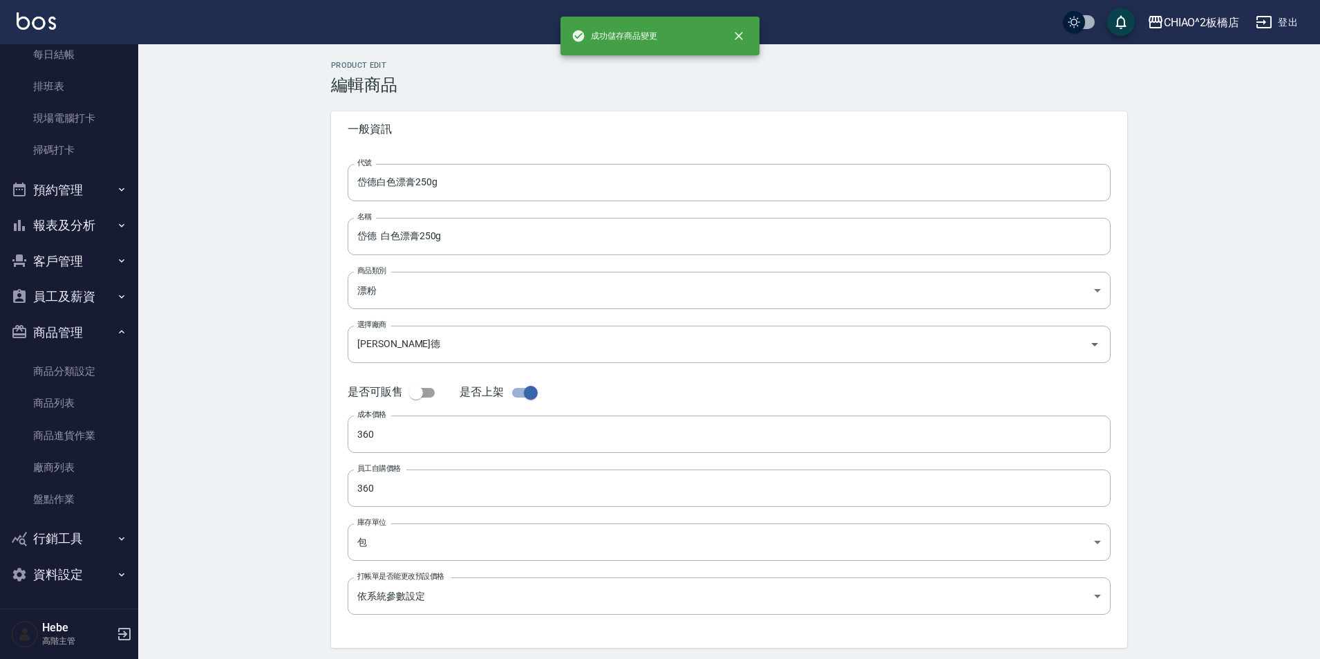
type input "川越P1髮妝燙1劑(健康髮)"
type input "88be0b77-536d-4481-909c-7f65b6a953dd"
type input "川越國際 川越國際"
type input "400"
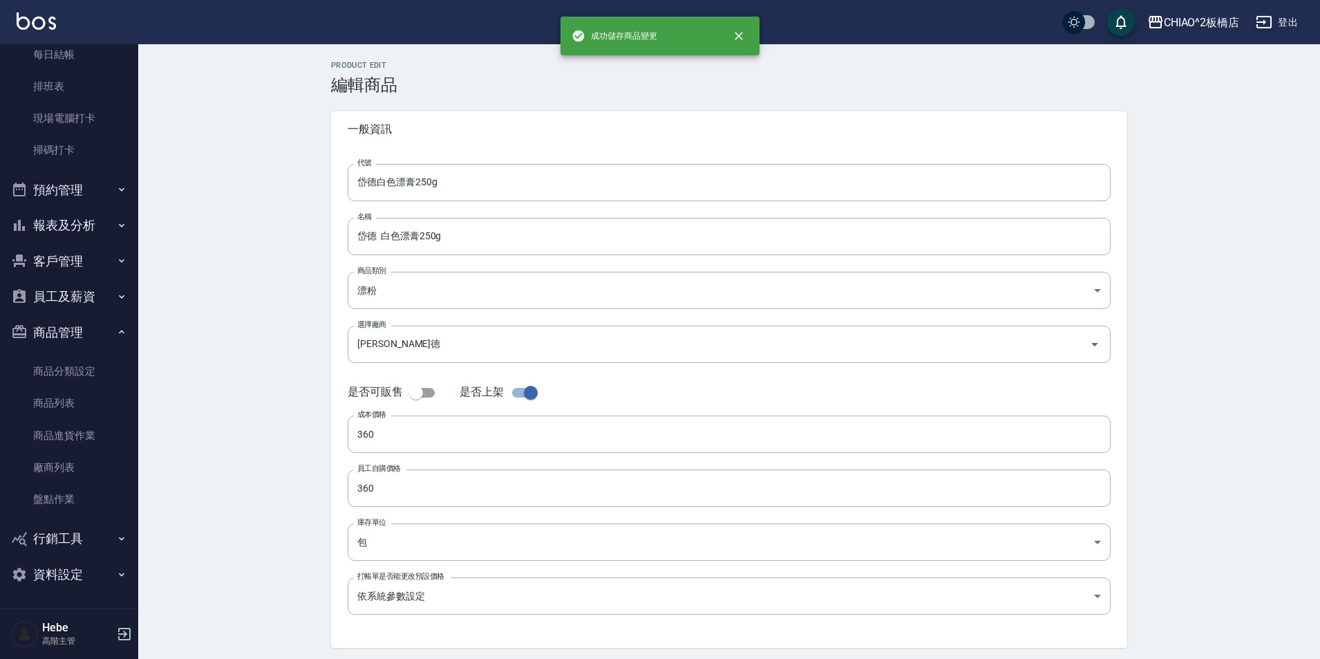
type input "400"
type input "個"
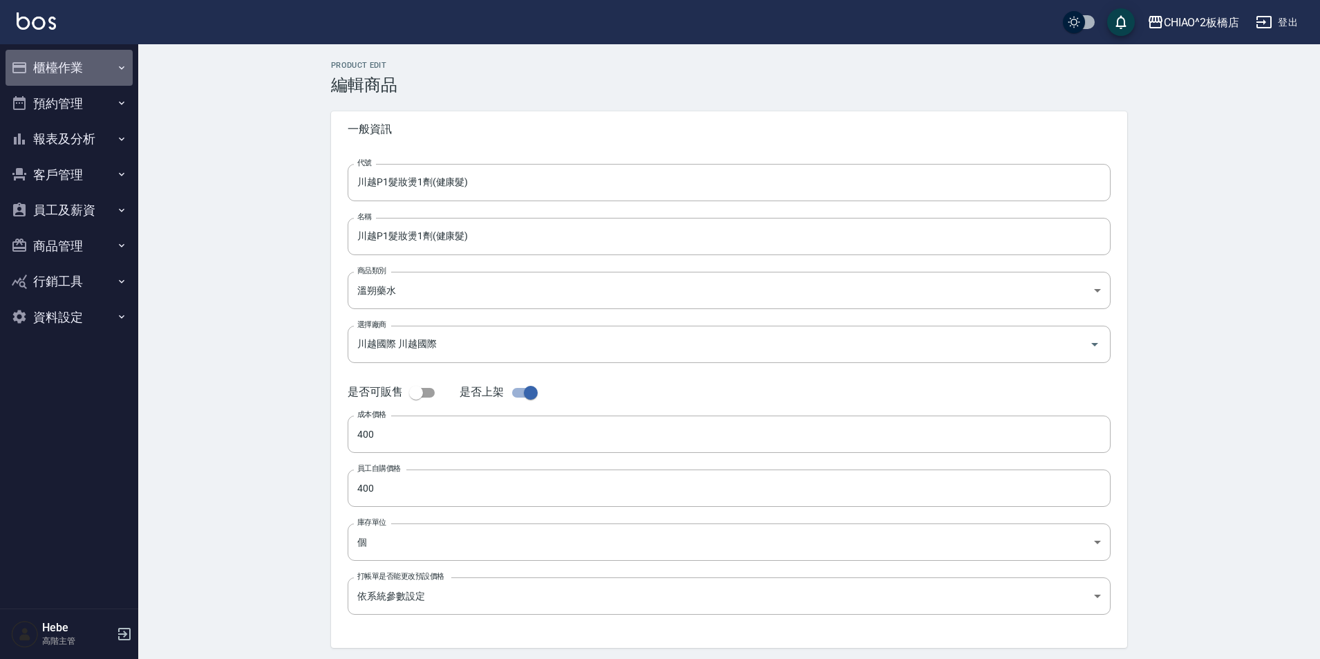
click at [97, 80] on button "櫃檯作業" at bounding box center [69, 68] width 127 height 36
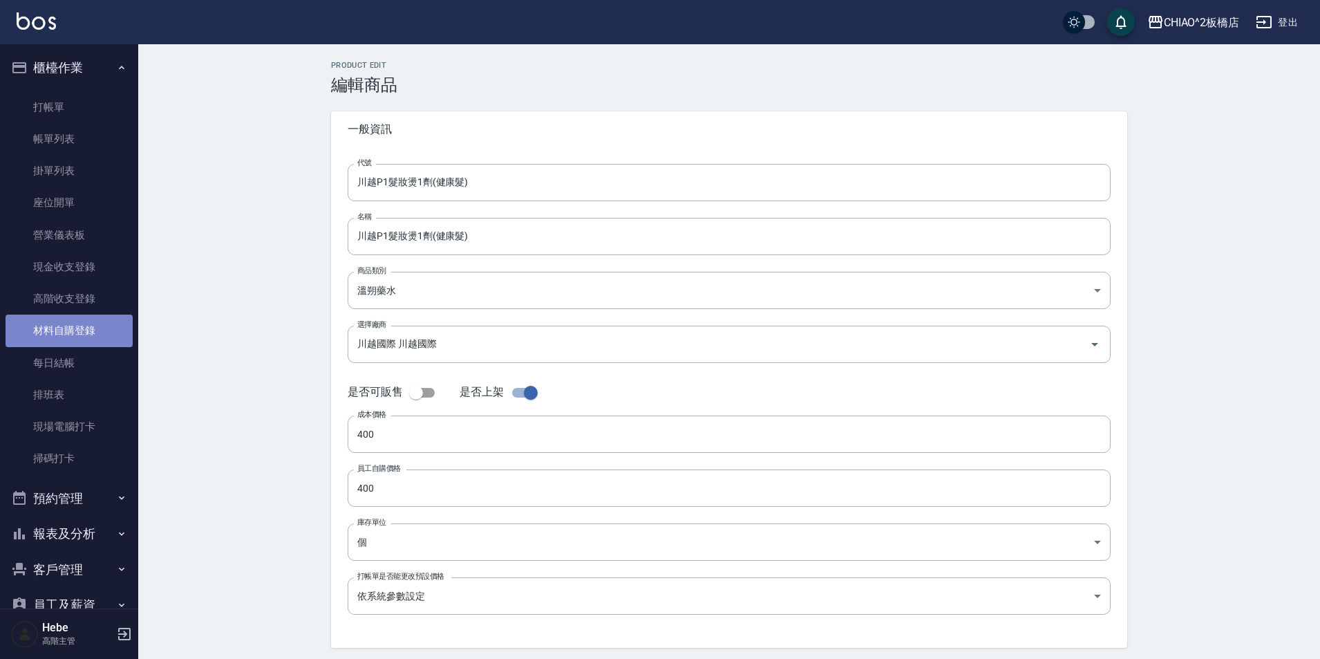
click at [78, 325] on link "材料自購登錄" at bounding box center [69, 330] width 127 height 32
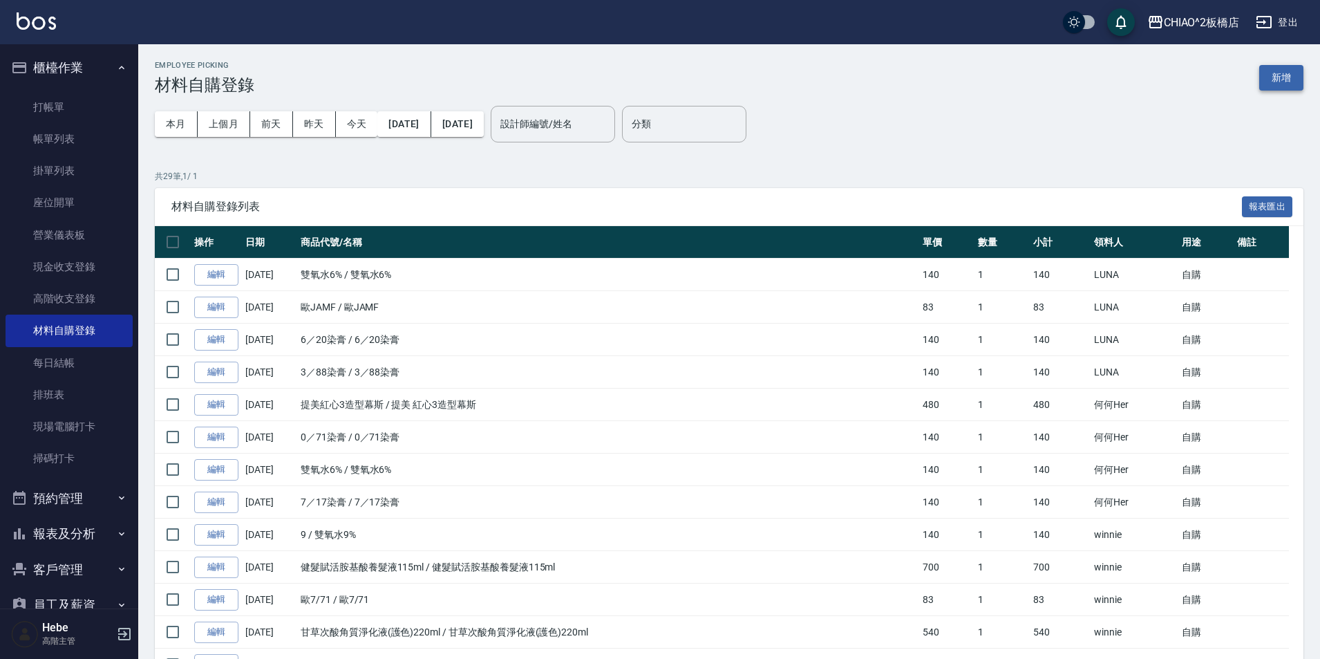
click at [1285, 71] on button "新增" at bounding box center [1281, 78] width 44 height 26
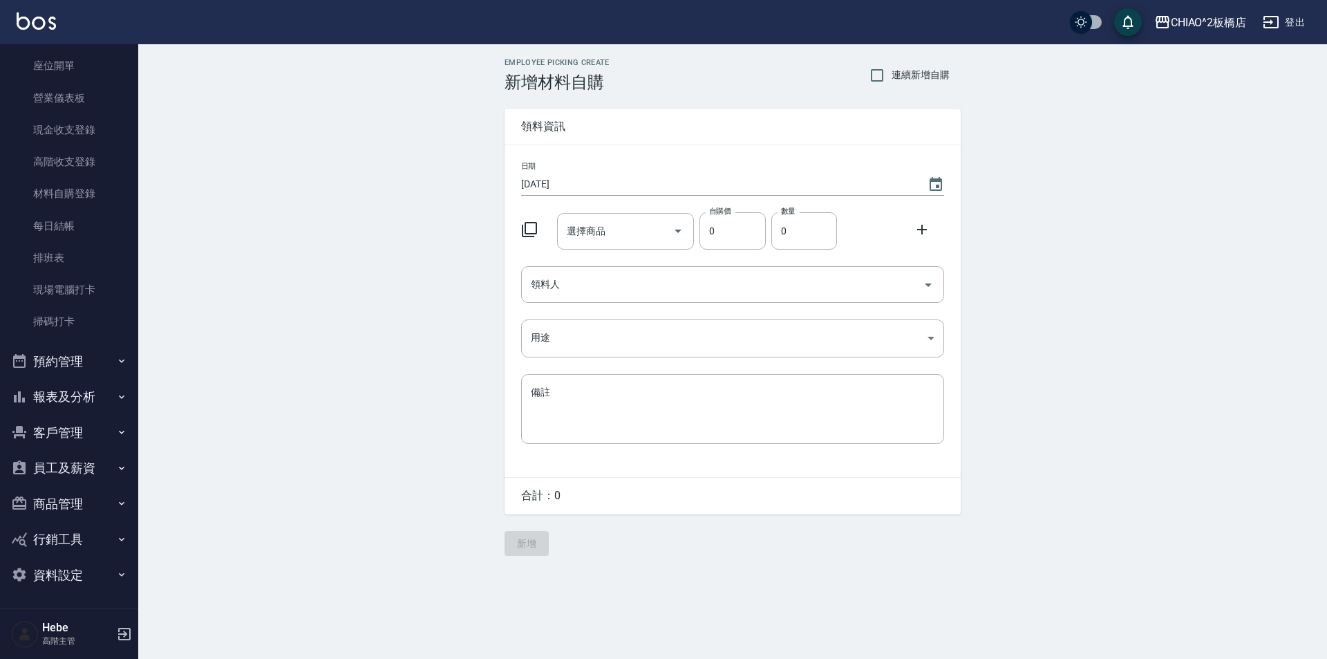
scroll to position [138, 0]
click at [68, 500] on button "商品管理" at bounding box center [69, 503] width 127 height 36
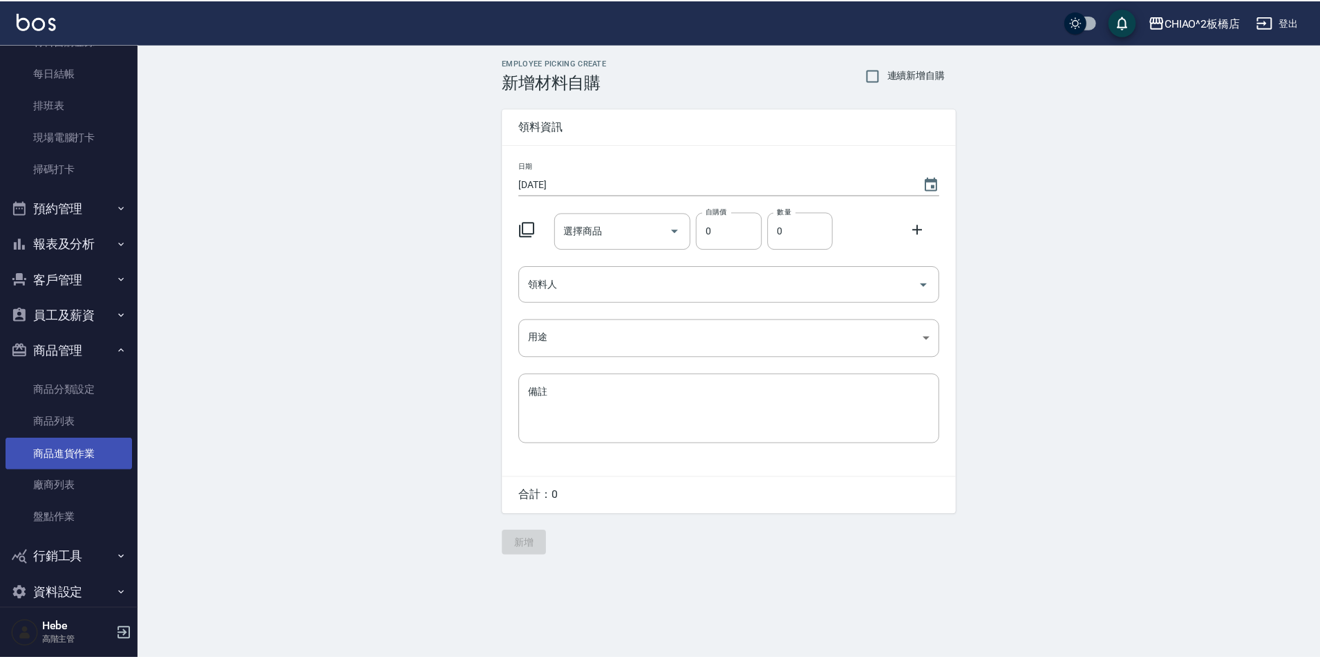
scroll to position [308, 0]
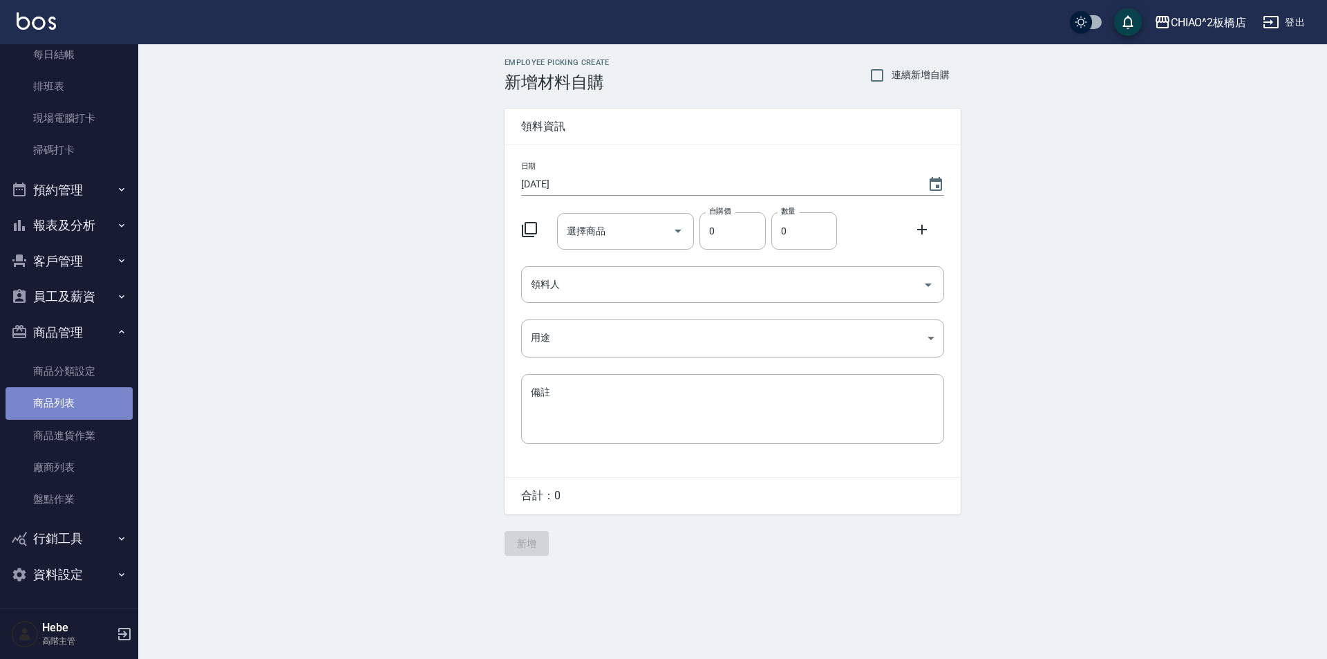
click at [86, 408] on link "商品列表" at bounding box center [69, 403] width 127 height 32
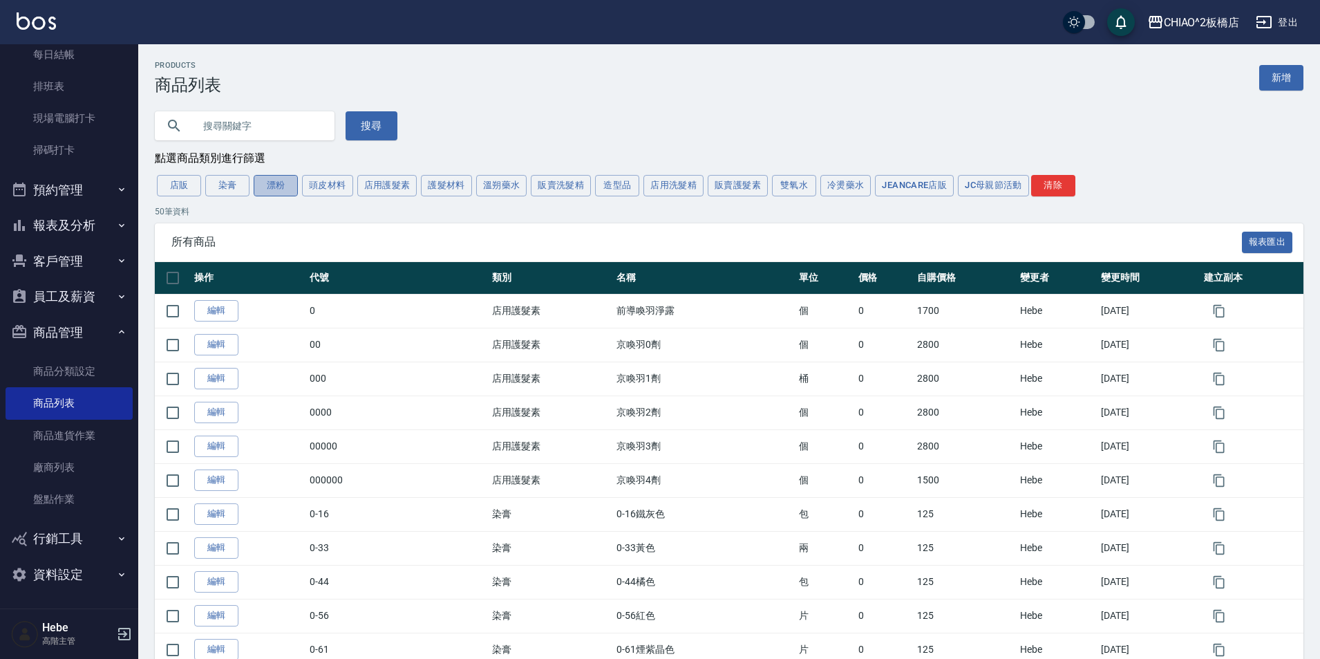
click at [272, 189] on button "漂粉" at bounding box center [276, 185] width 44 height 21
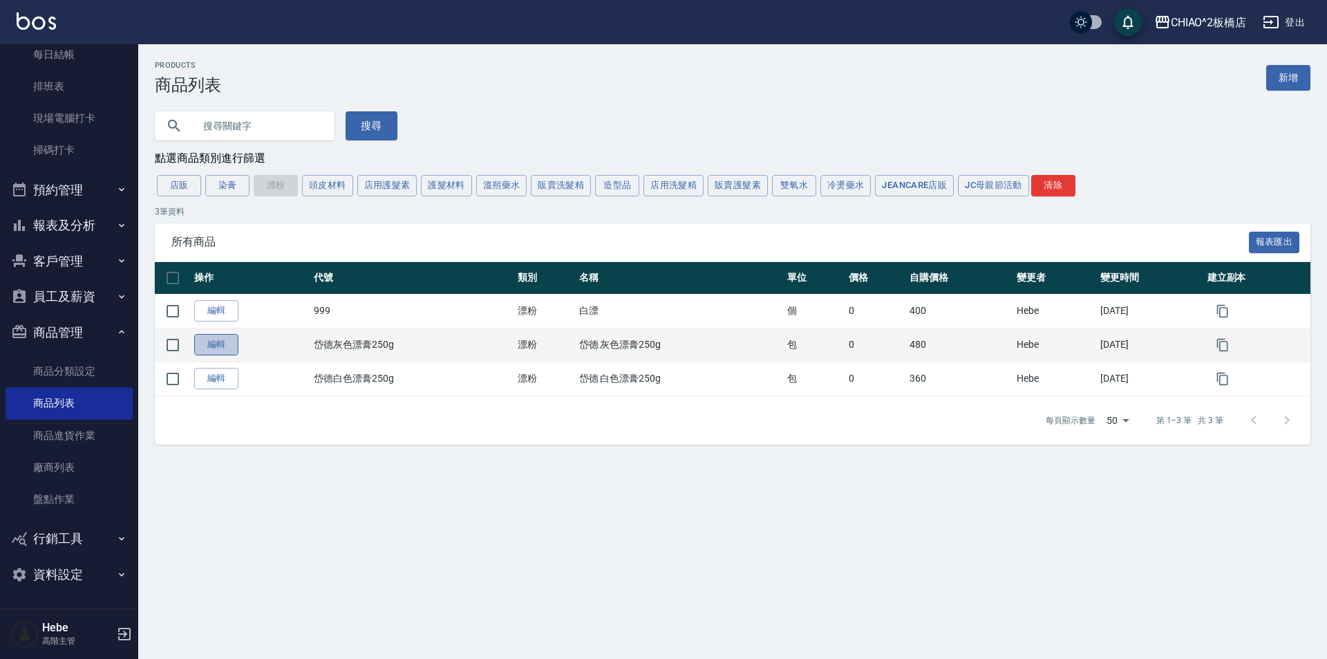
click at [229, 348] on link "編輯" at bounding box center [216, 344] width 44 height 21
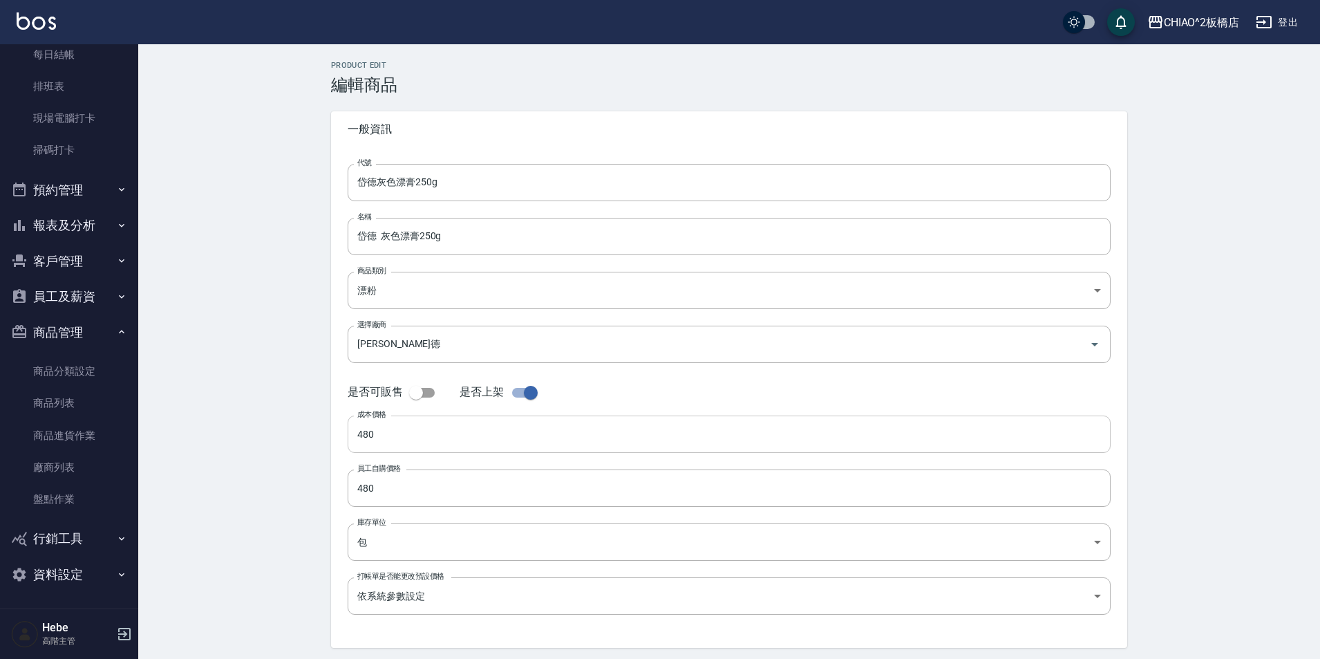
type input "岱德灰色漂膏250g"
type input "岱德 灰色漂膏250g"
type input "2b006f3f-ff7c-4ed4-bc7c-655390c58e94"
type input "[PERSON_NAME]德"
checkbox input "false"
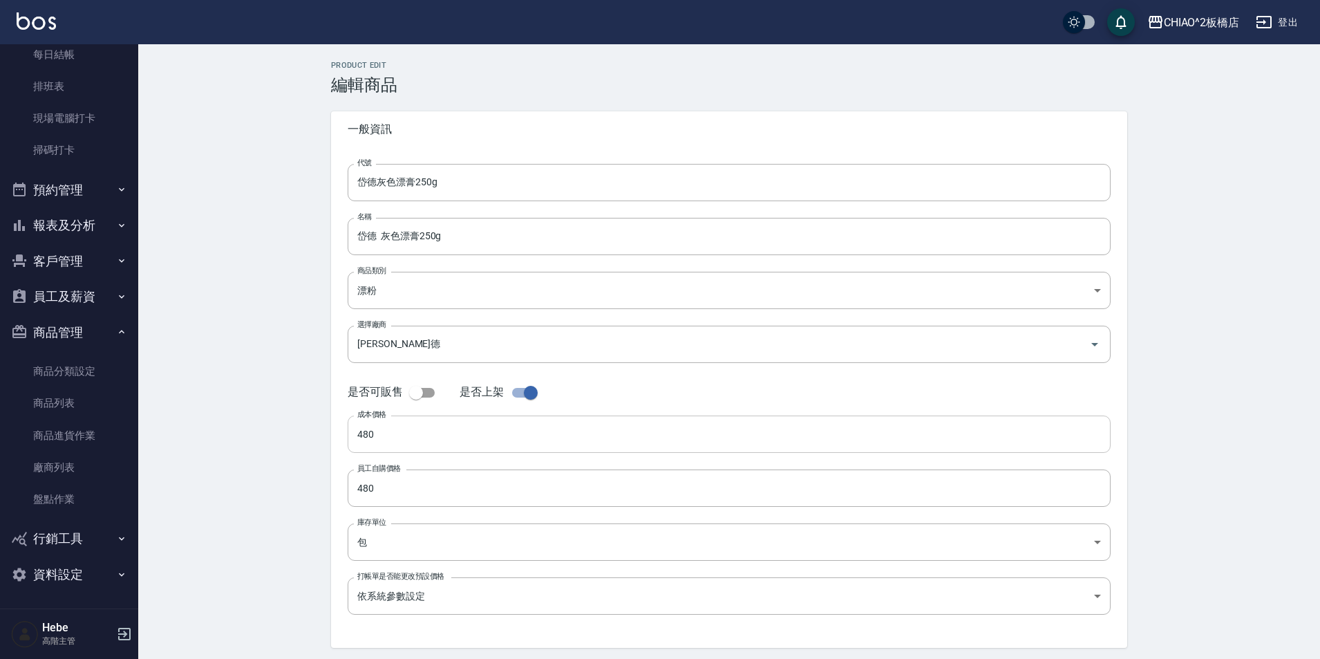
type input "480"
type input "包"
type input "UNSET"
click at [524, 392] on input "checkbox" at bounding box center [530, 392] width 79 height 26
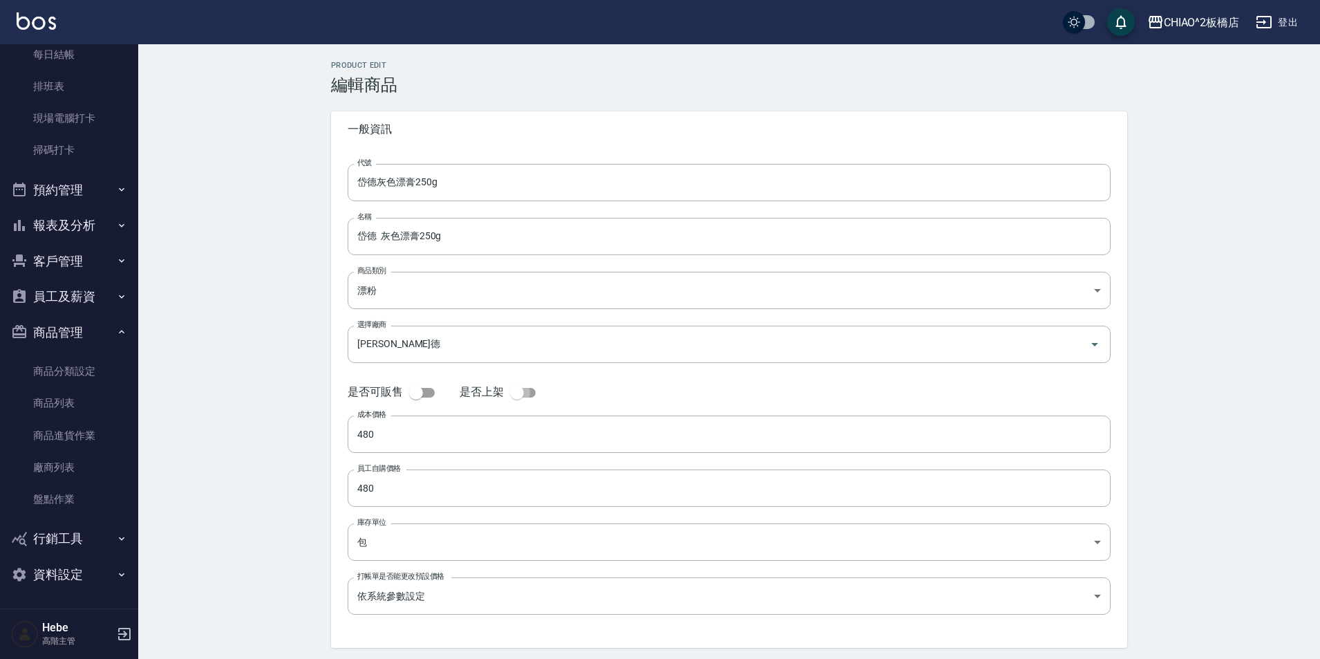
click at [524, 392] on input "checkbox" at bounding box center [516, 392] width 79 height 26
checkbox input "true"
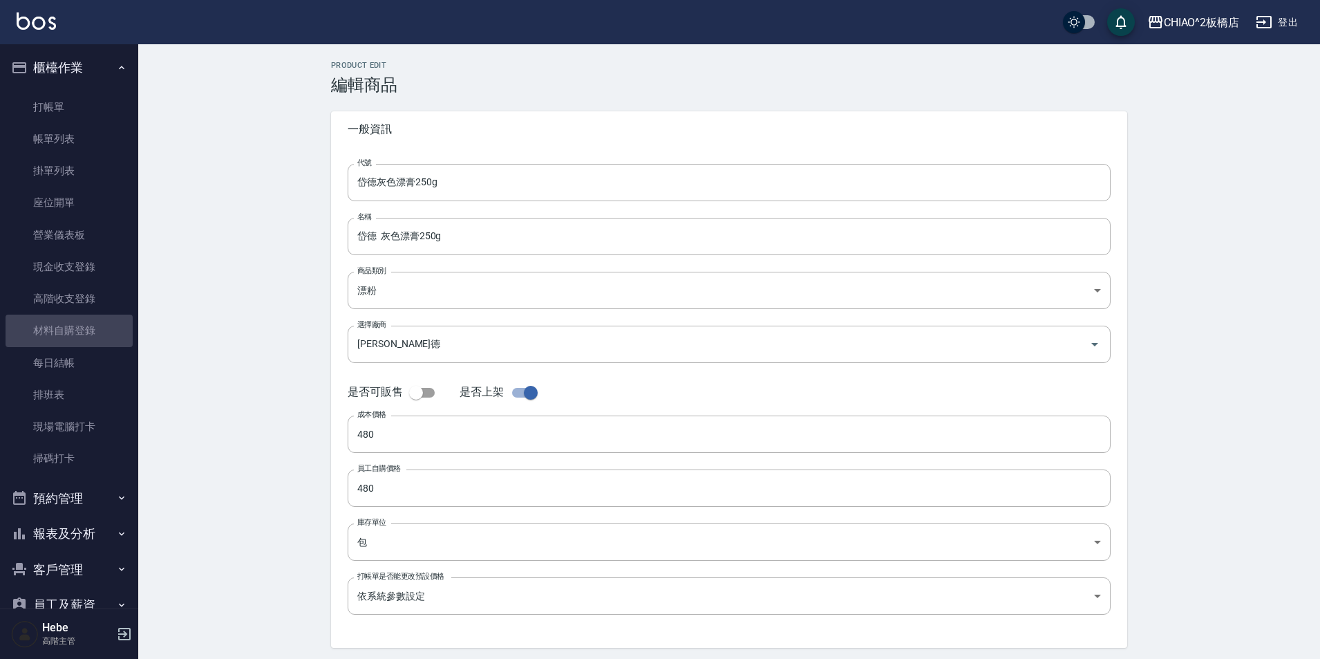
drag, startPoint x: 91, startPoint y: 329, endPoint x: 131, endPoint y: 238, distance: 99.9
click at [91, 328] on link "材料自購登錄" at bounding box center [69, 330] width 127 height 32
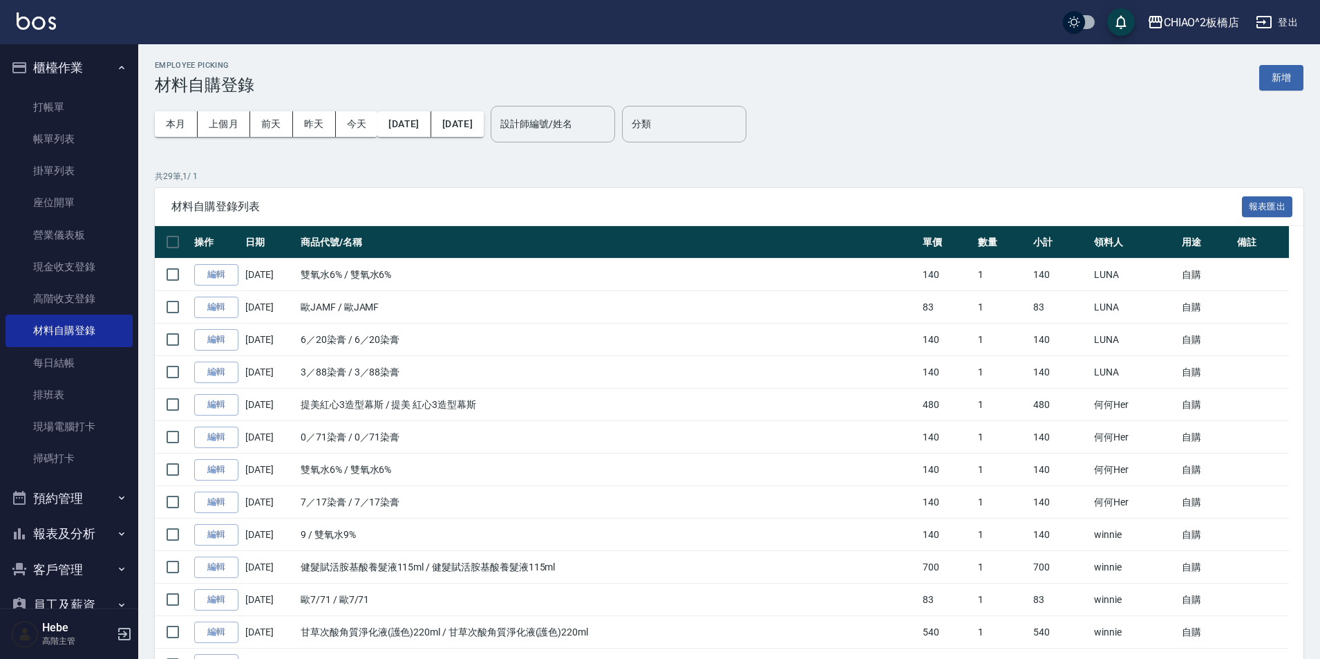
click at [1277, 79] on button "新增" at bounding box center [1281, 78] width 44 height 26
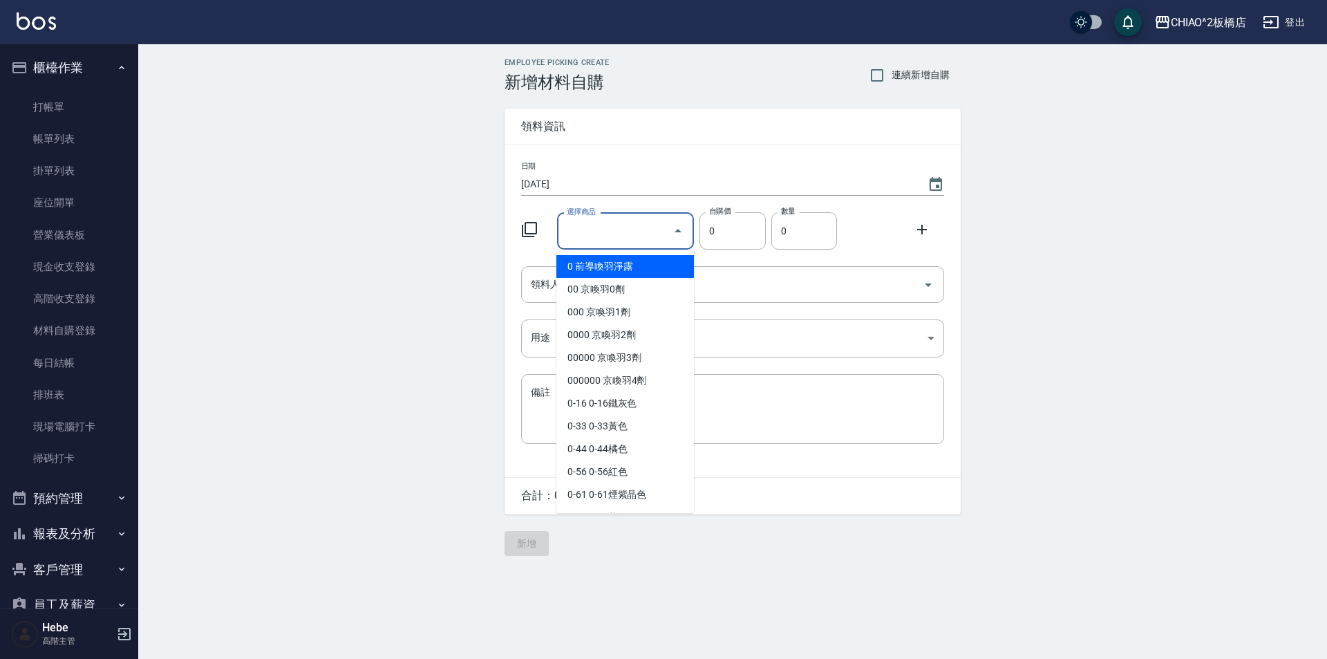
click at [580, 233] on input "選擇商品" at bounding box center [615, 231] width 104 height 24
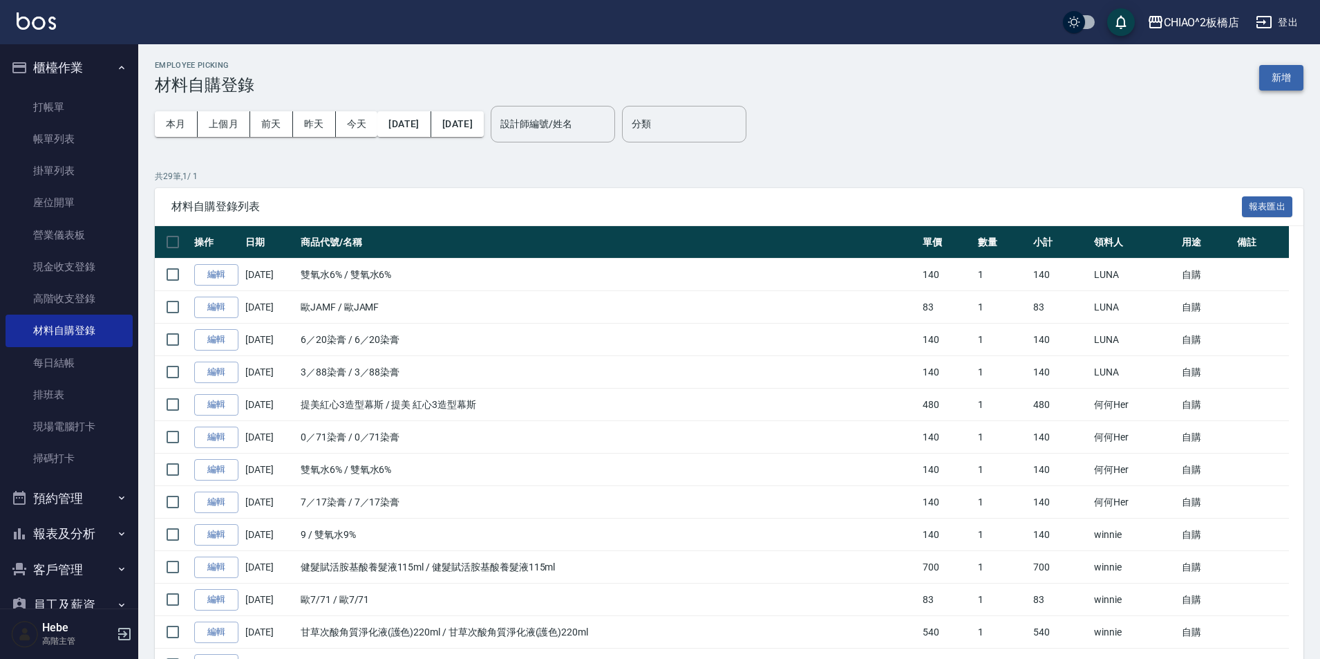
click at [1274, 70] on button "新增" at bounding box center [1281, 78] width 44 height 26
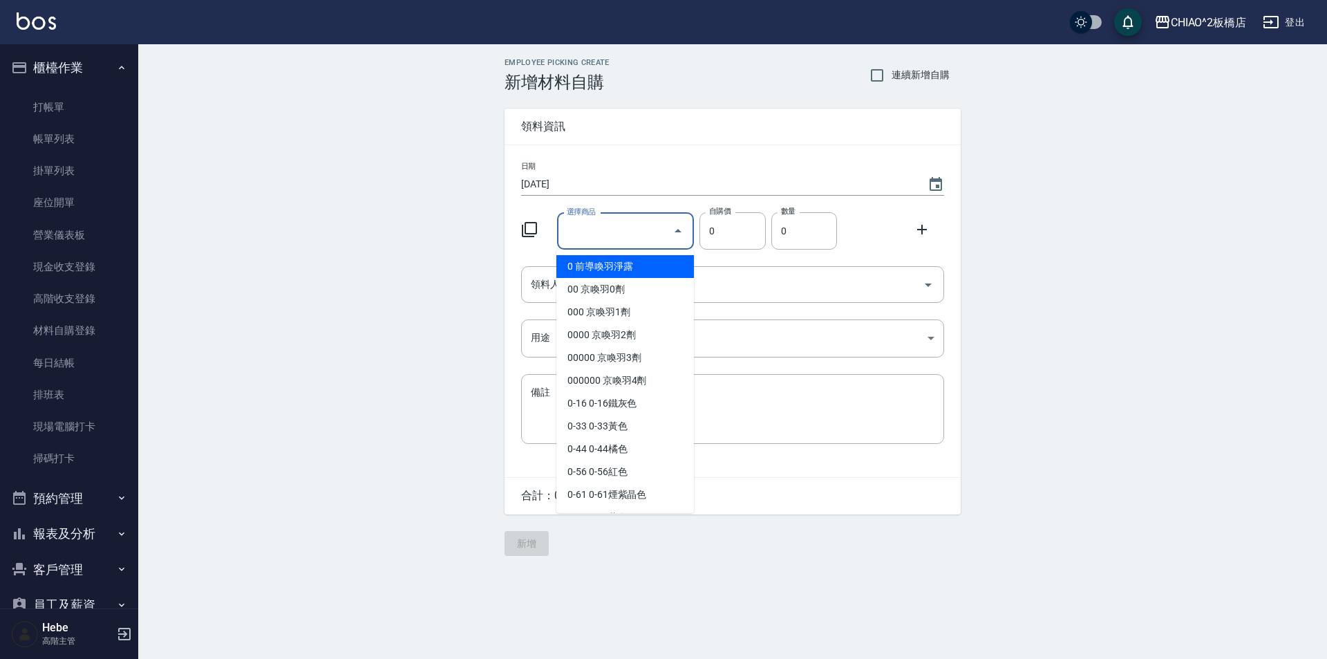
click at [600, 223] on div "選擇商品 選擇商品" at bounding box center [626, 231] width 138 height 37
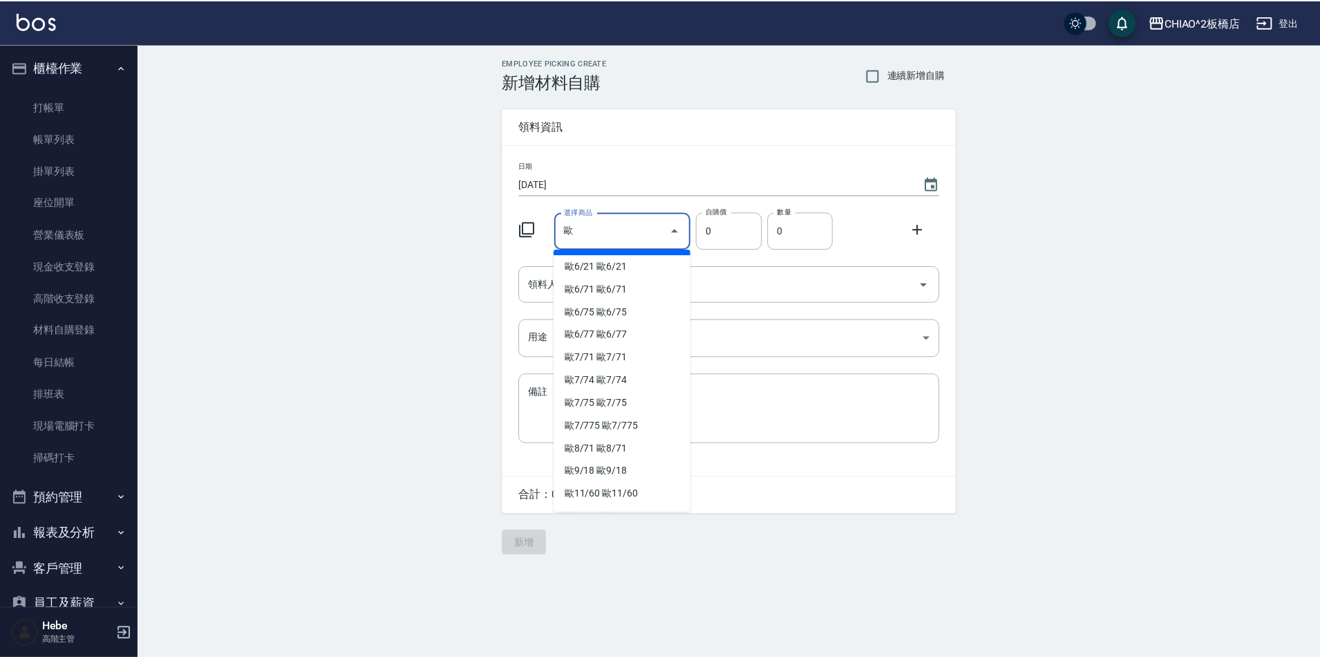
scroll to position [295, 0]
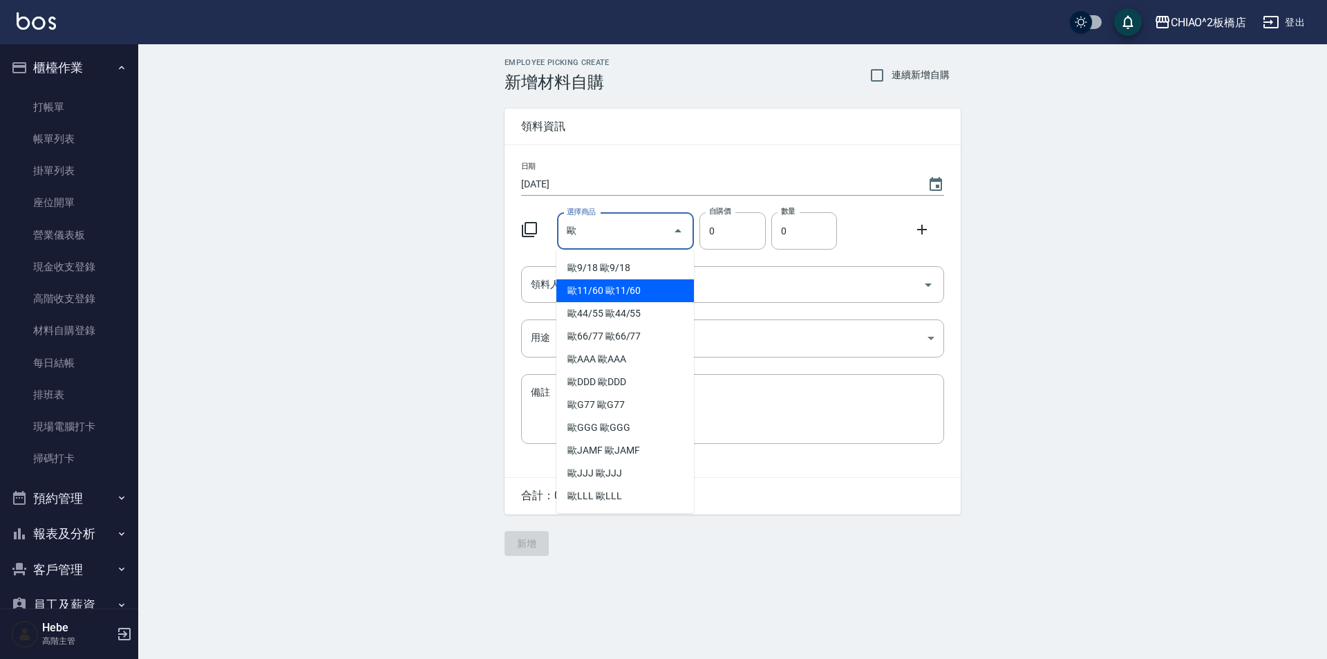
click at [606, 284] on li "歐11/60 歐11/60" at bounding box center [625, 290] width 138 height 23
type input "歐11/60"
type input "83"
type input "1"
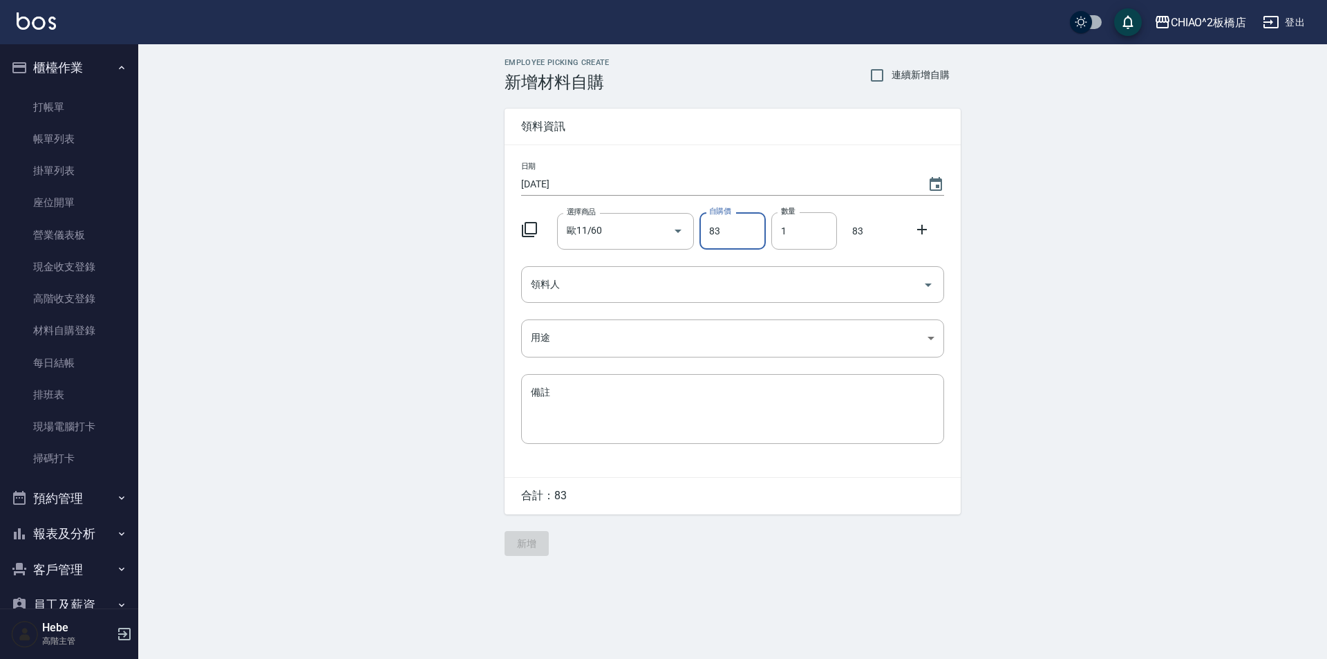
drag, startPoint x: 927, startPoint y: 232, endPoint x: 876, endPoint y: 232, distance: 50.4
click at [925, 232] on icon at bounding box center [922, 229] width 17 height 17
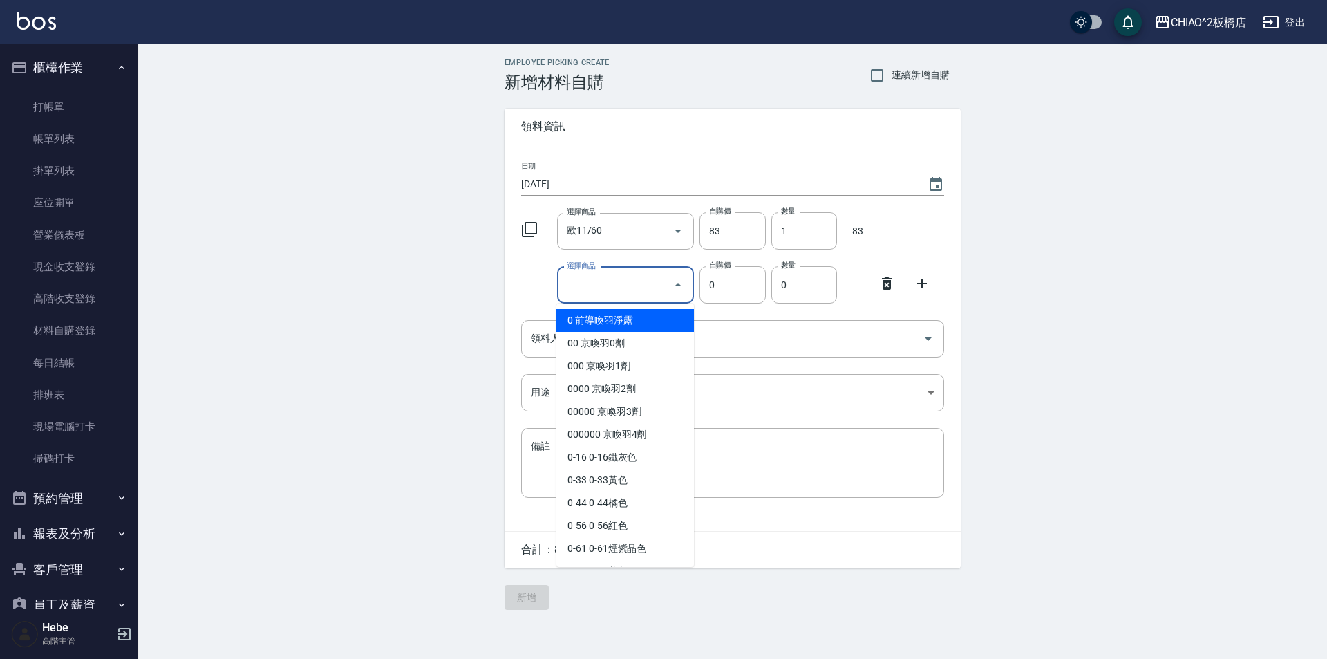
click at [616, 279] on input "選擇商品" at bounding box center [615, 285] width 104 height 24
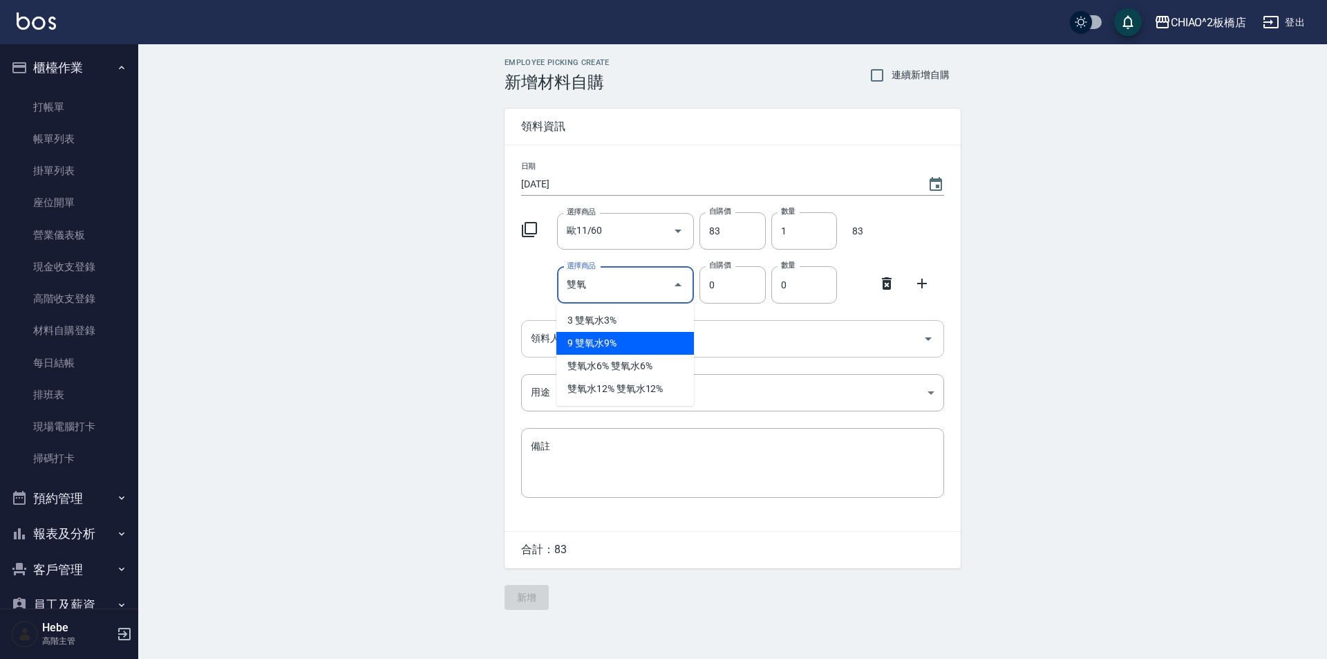
click at [571, 348] on li "9 雙氧水9%" at bounding box center [625, 343] width 138 height 23
type input "雙氧水9%"
type input "140"
type input "1"
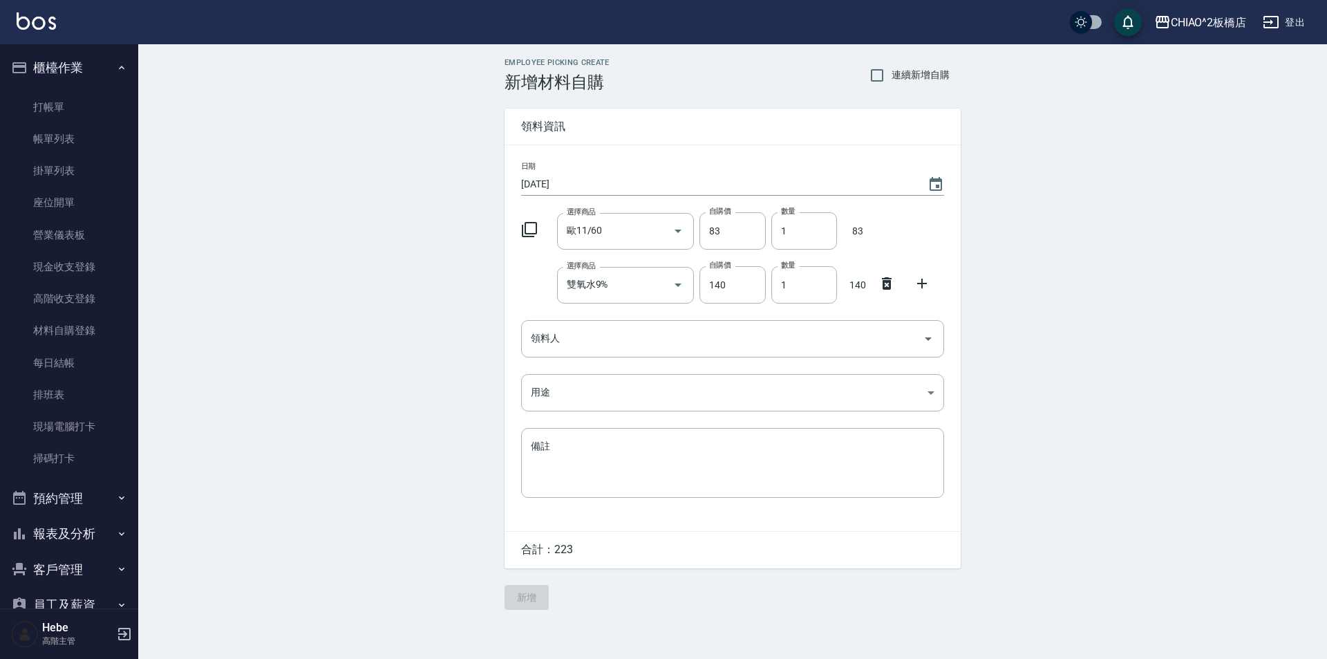
click at [916, 283] on icon at bounding box center [922, 283] width 17 height 17
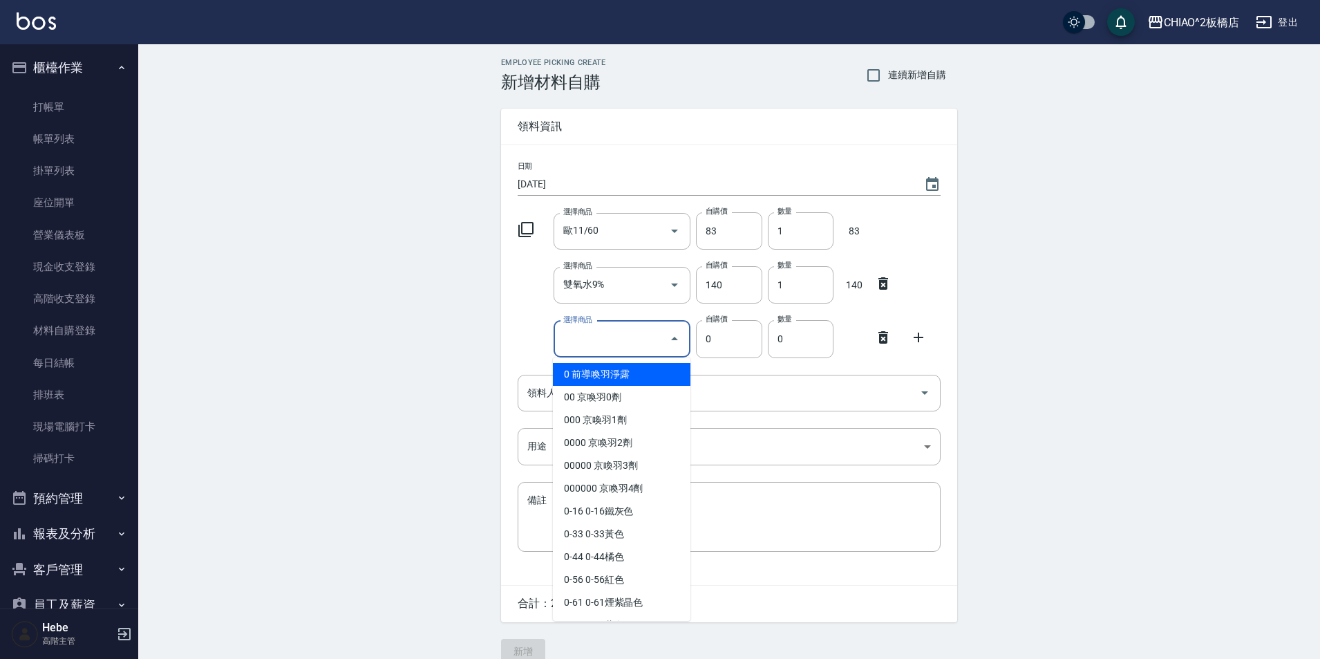
click at [645, 350] on input "選擇商品" at bounding box center [612, 339] width 104 height 24
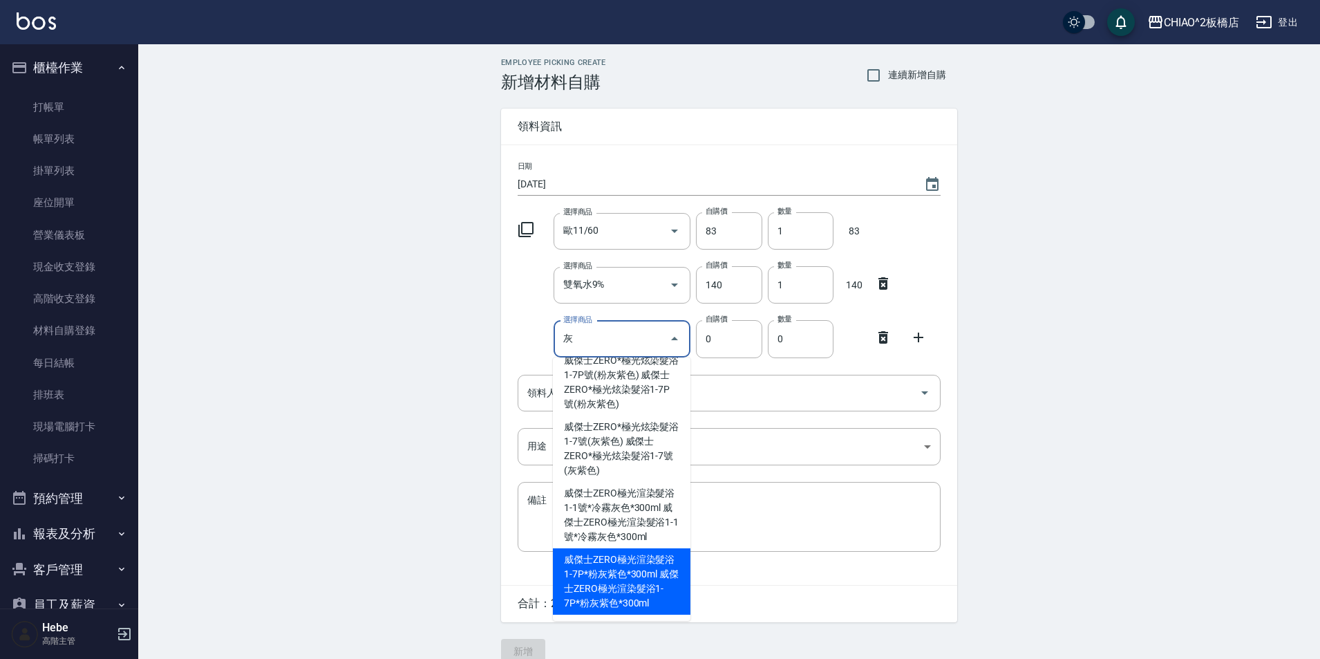
scroll to position [0, 0]
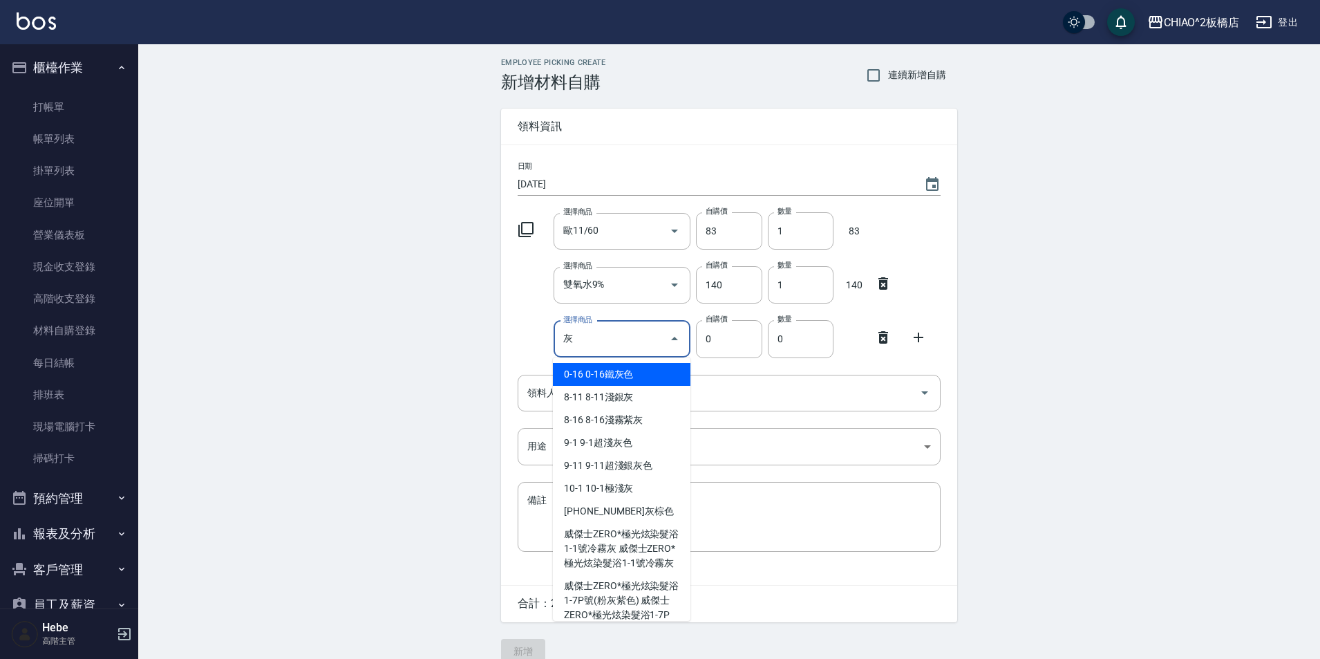
type input "灰"
click at [524, 235] on icon at bounding box center [526, 229] width 17 height 17
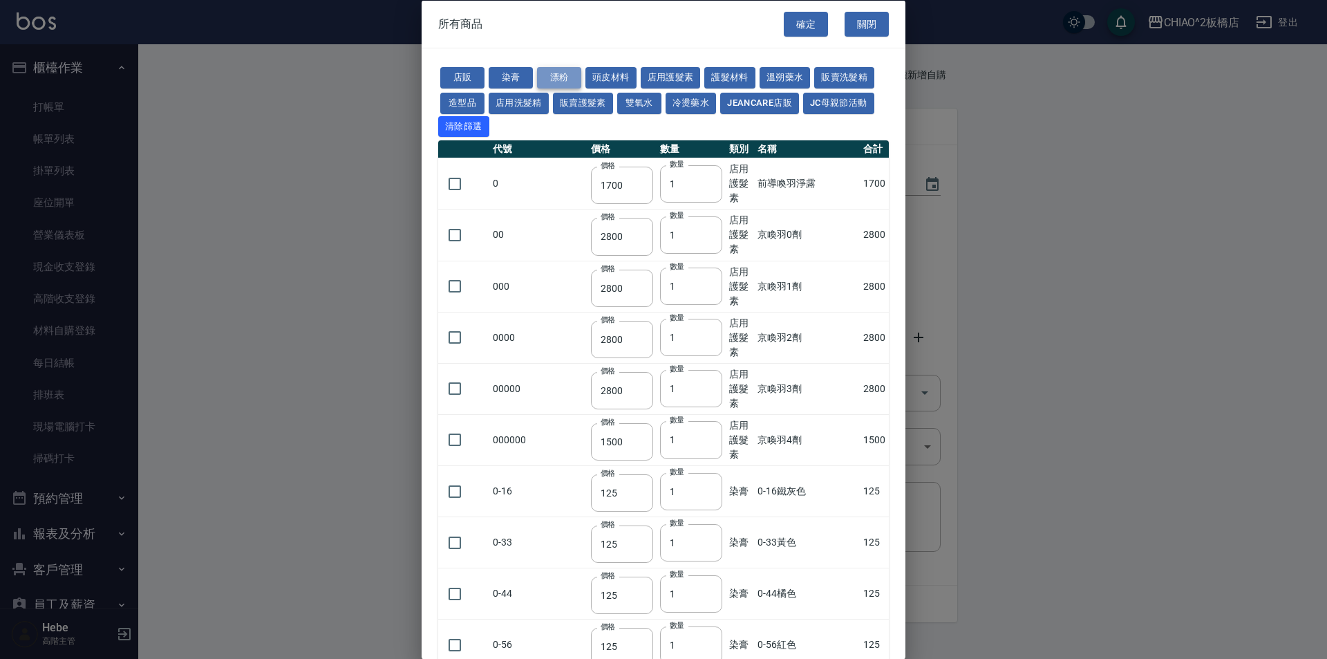
click at [559, 75] on button "漂粉" at bounding box center [559, 77] width 44 height 21
type input "400"
type input "480"
type input "360"
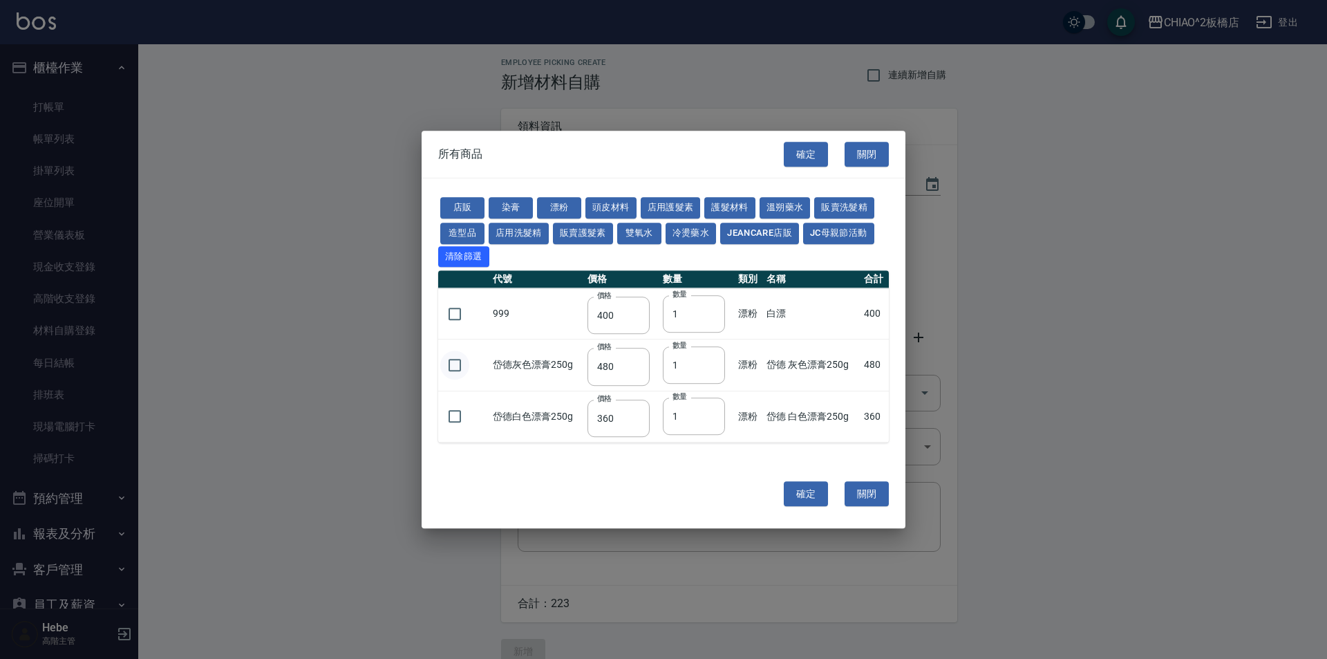
click at [457, 361] on input "checkbox" at bounding box center [454, 364] width 29 height 29
checkbox input "true"
click at [806, 495] on button "確定" at bounding box center [806, 494] width 44 height 26
type input "岱德 灰色漂膏250g"
type input "480"
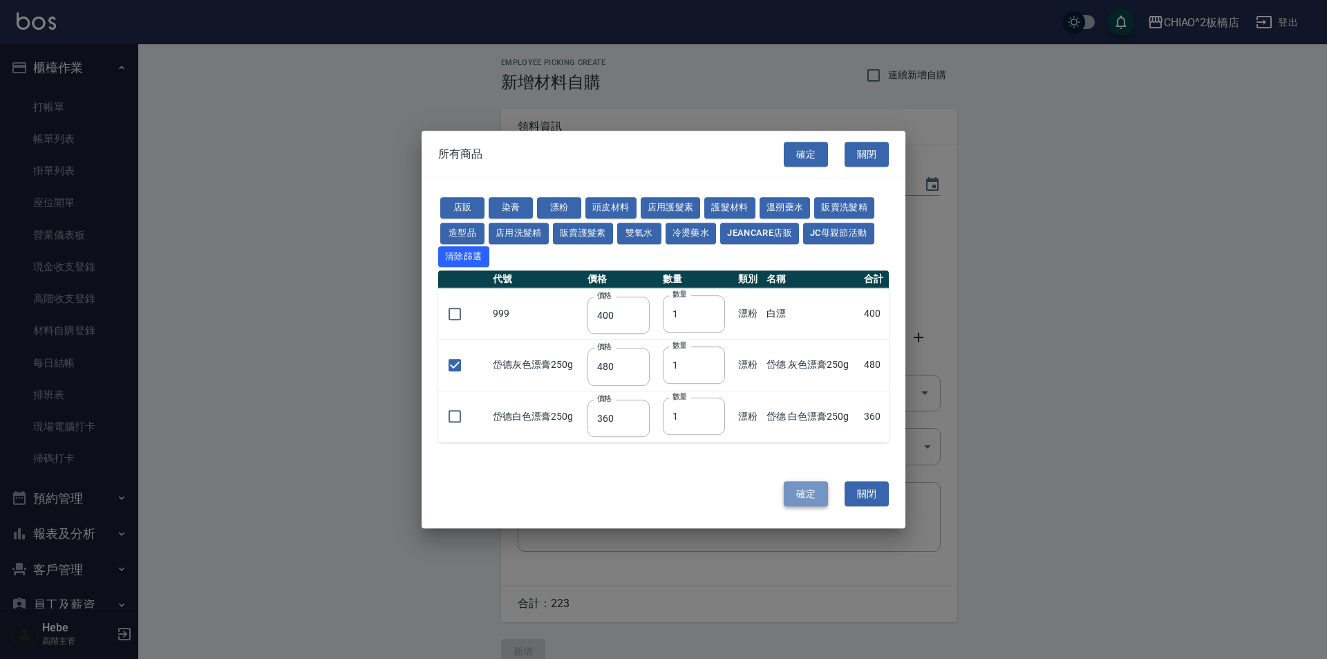
type input "1"
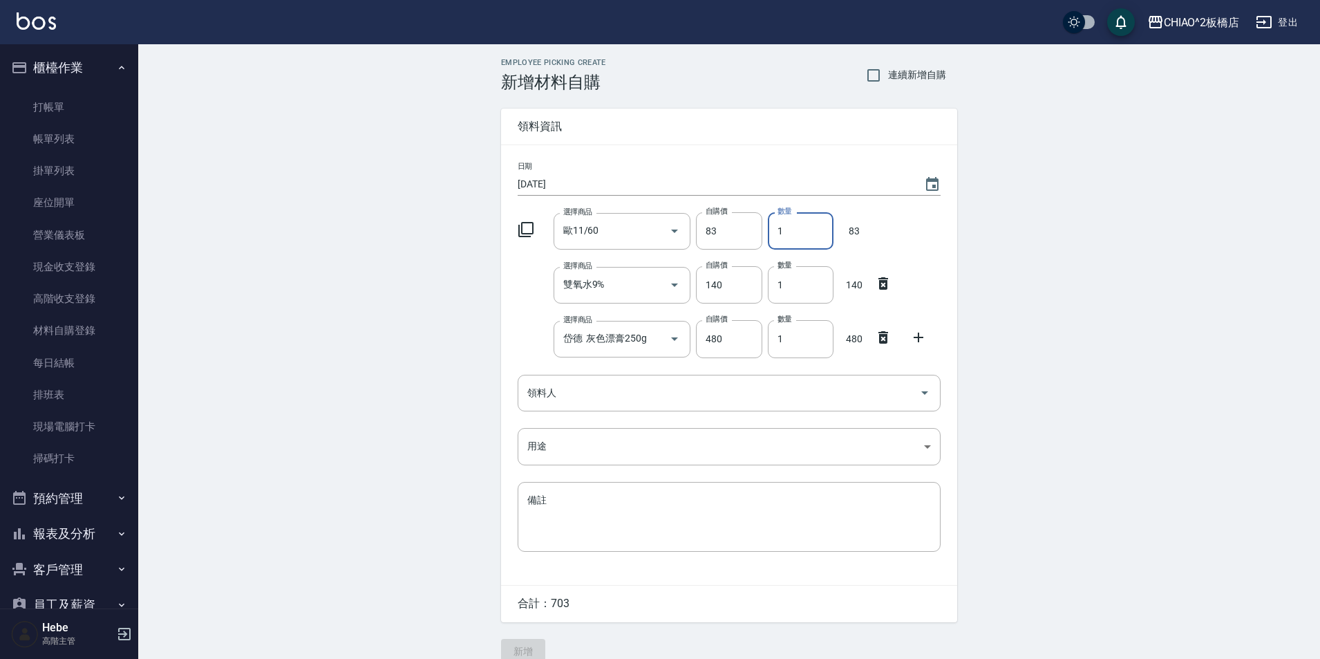
click at [810, 229] on input "1" at bounding box center [801, 230] width 66 height 37
type input "02"
click at [560, 402] on input "領料人" at bounding box center [719, 393] width 390 height 24
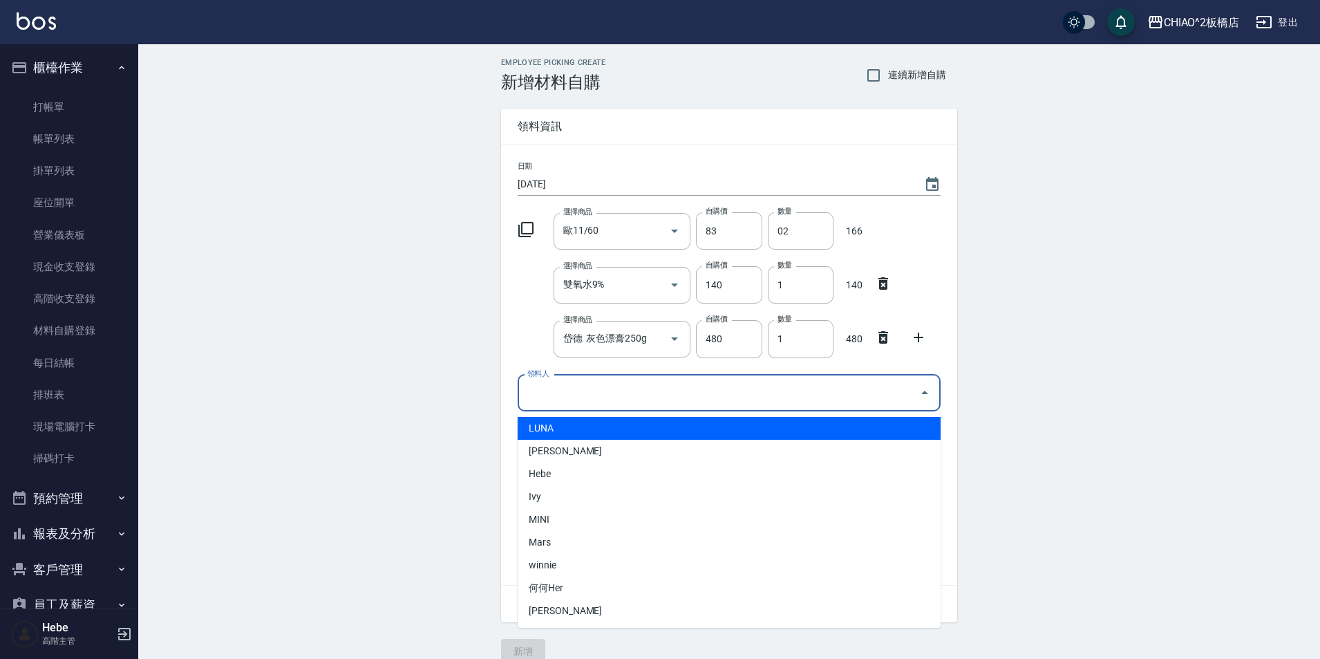
click at [563, 426] on li "LUNA" at bounding box center [729, 428] width 423 height 23
type input "LUNA"
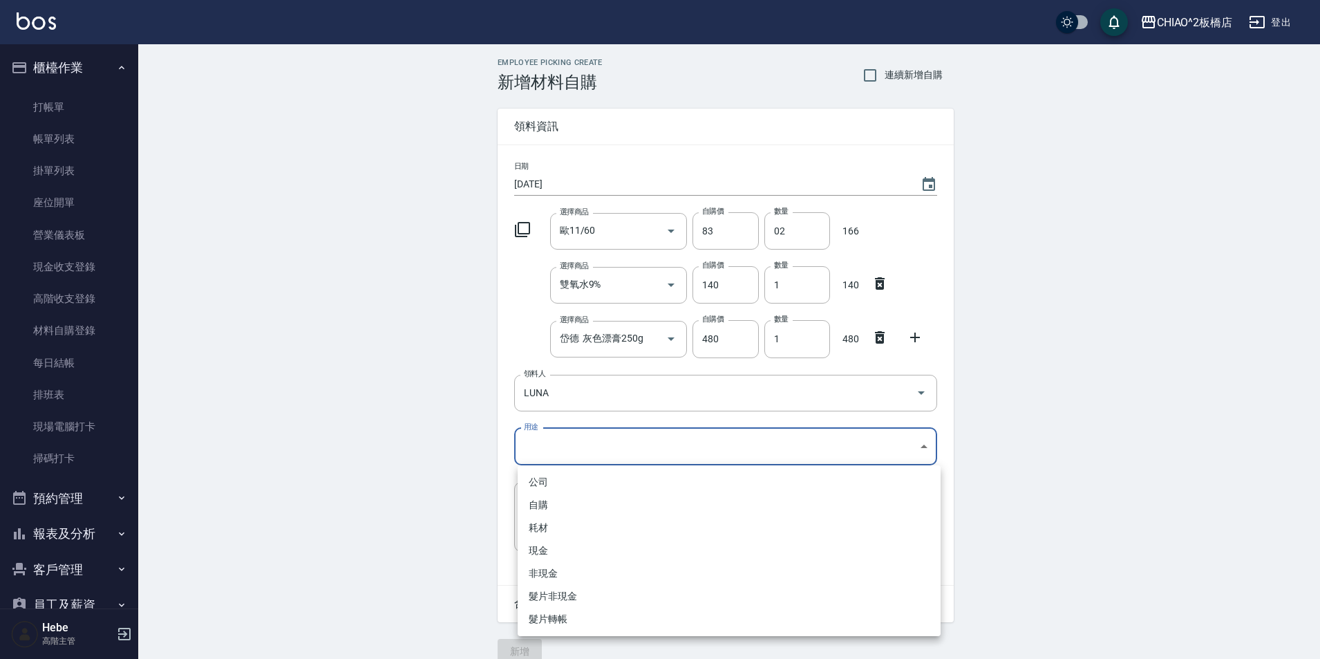
click at [563, 428] on body "CHIAO^2板橋店 登出 櫃檯作業 打帳單 帳單列表 掛單列表 座位開單 營業儀表板 現金收支登錄 高階收支登錄 材料自購登錄 每日結帳 排班表 現場電腦打…" at bounding box center [660, 338] width 1320 height 677
click at [556, 503] on li "自購" at bounding box center [729, 504] width 423 height 23
type input "自購"
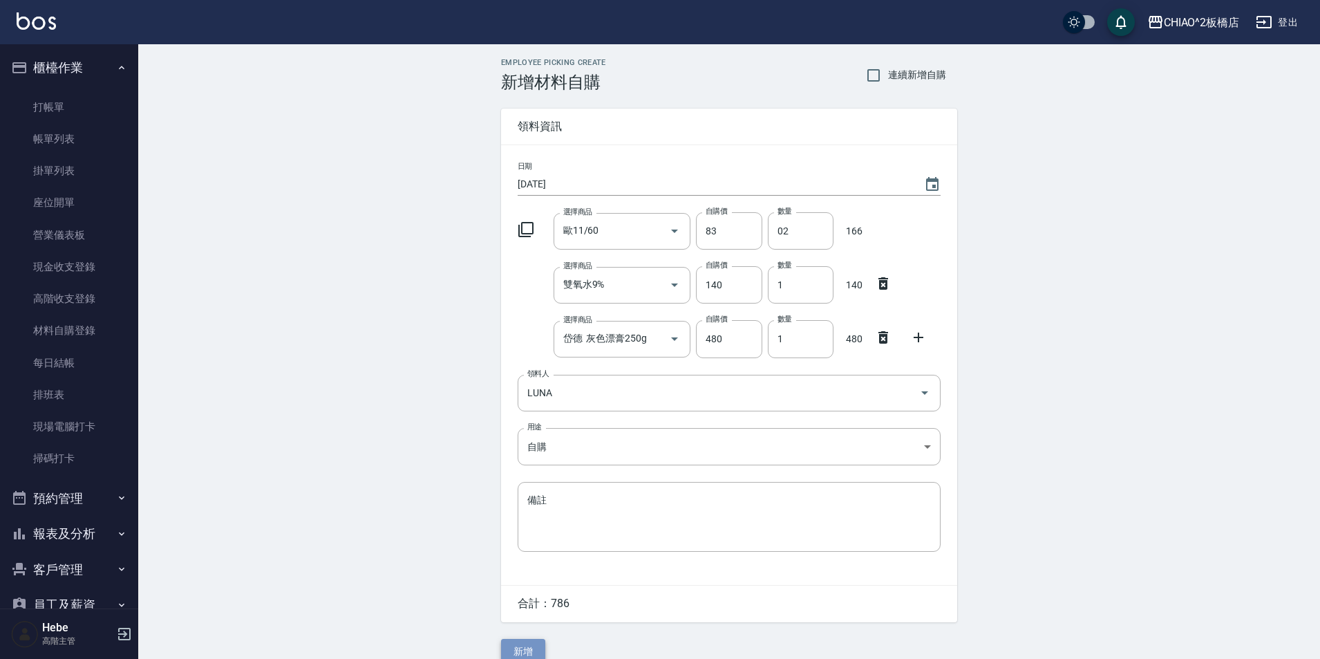
click at [522, 649] on button "新增" at bounding box center [523, 651] width 44 height 26
